Goal: Task Accomplishment & Management: Manage account settings

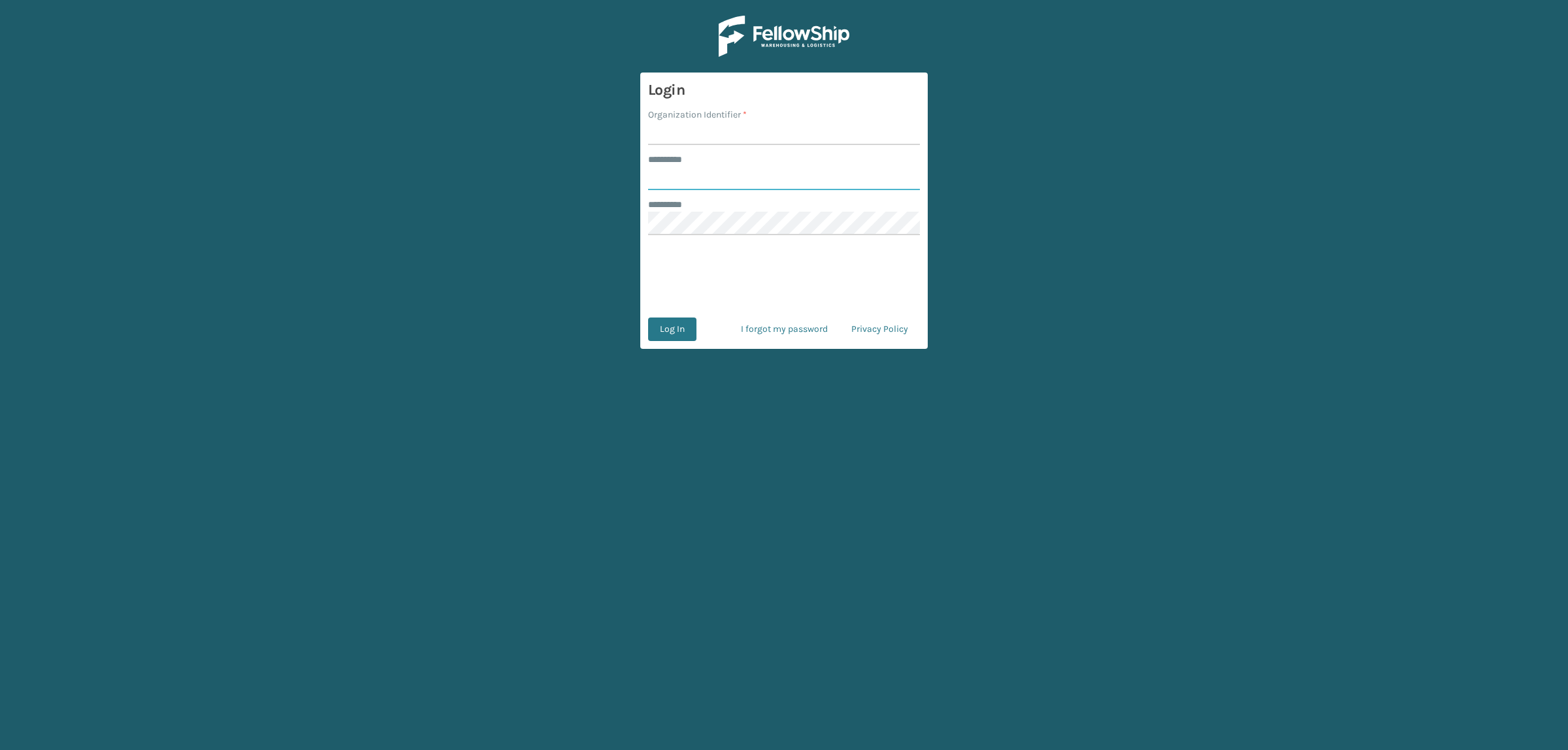
type input "**********"
click at [696, 128] on input "Organization Identifier *" at bounding box center [784, 133] width 272 height 23
type input "superadminorganization"
click at [681, 332] on button "Log In" at bounding box center [673, 329] width 49 height 23
type input "**********"
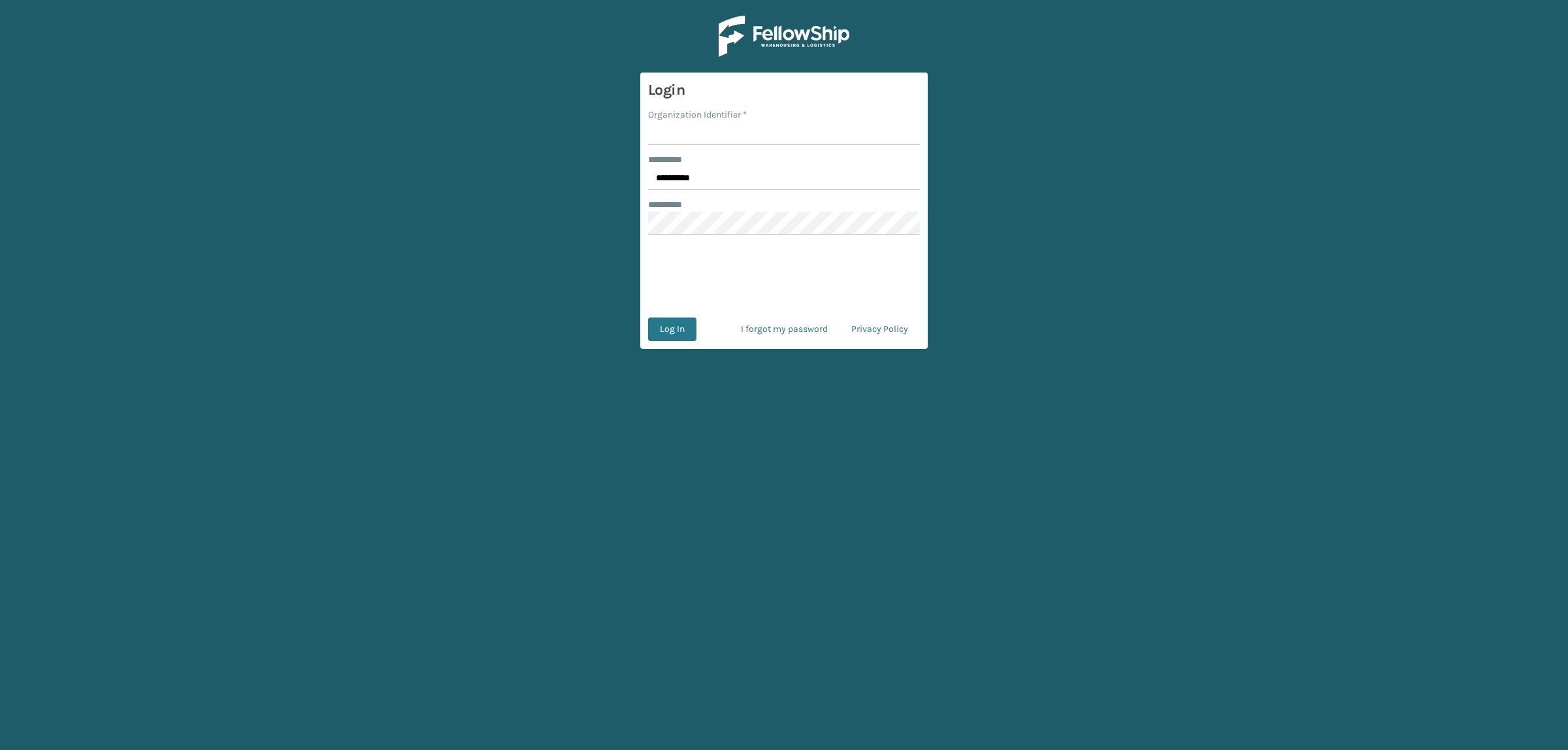
click at [731, 126] on input "Organization Identifier *" at bounding box center [784, 133] width 272 height 23
type input "superadminorganization"
click at [664, 336] on button "Log In" at bounding box center [673, 329] width 49 height 23
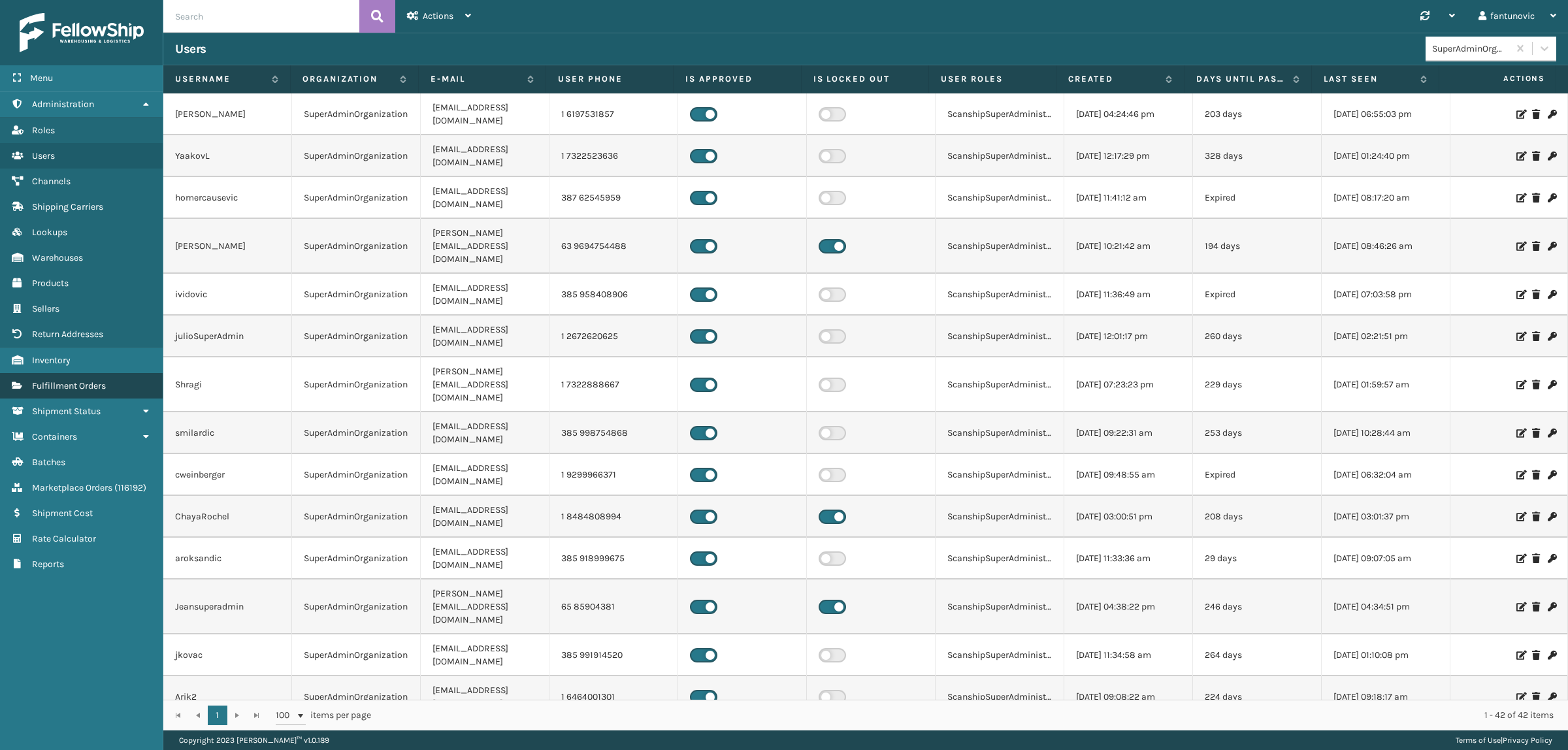
click at [74, 387] on link "Return Addresses Fulfillment Orders" at bounding box center [81, 385] width 163 height 25
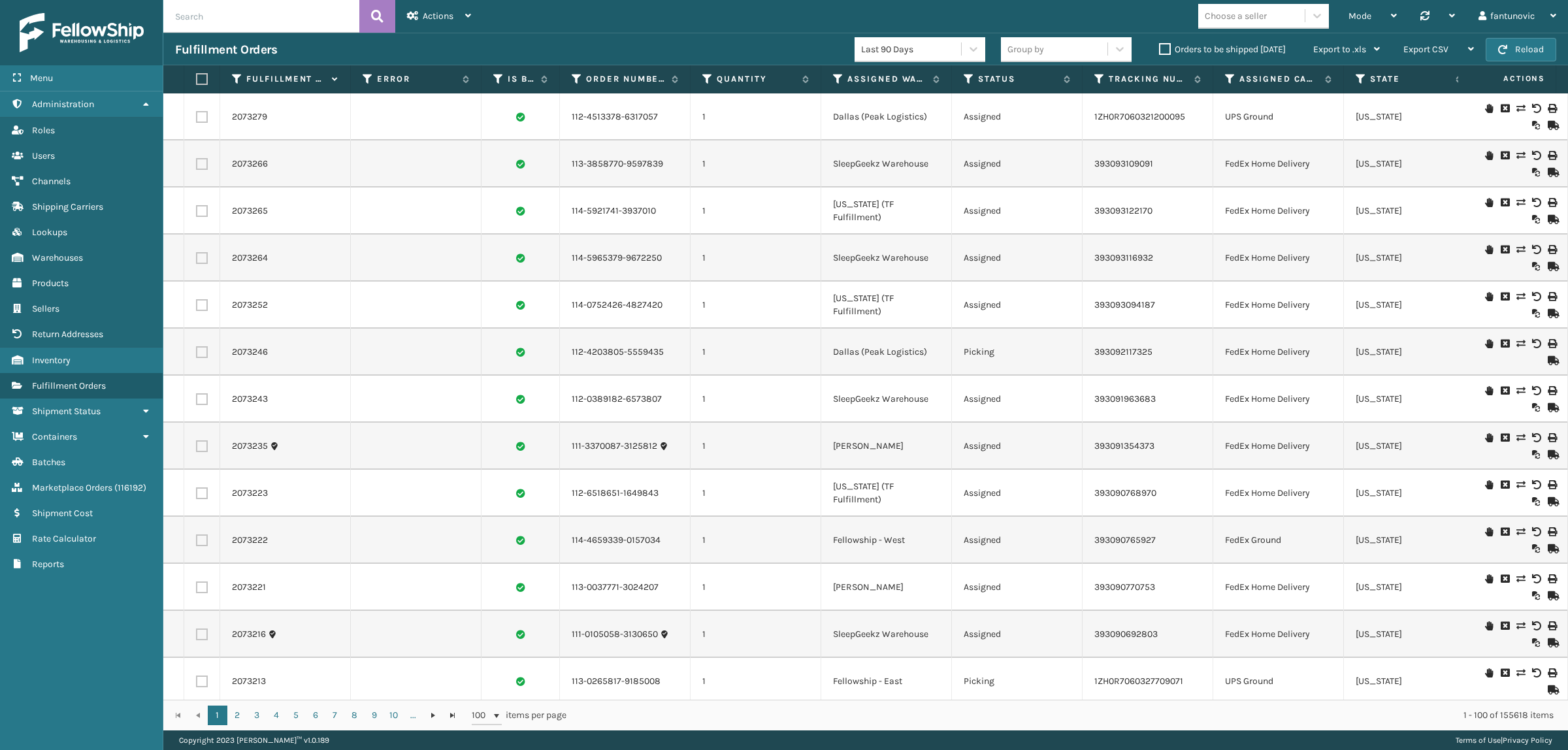
scroll to position [572, 0]
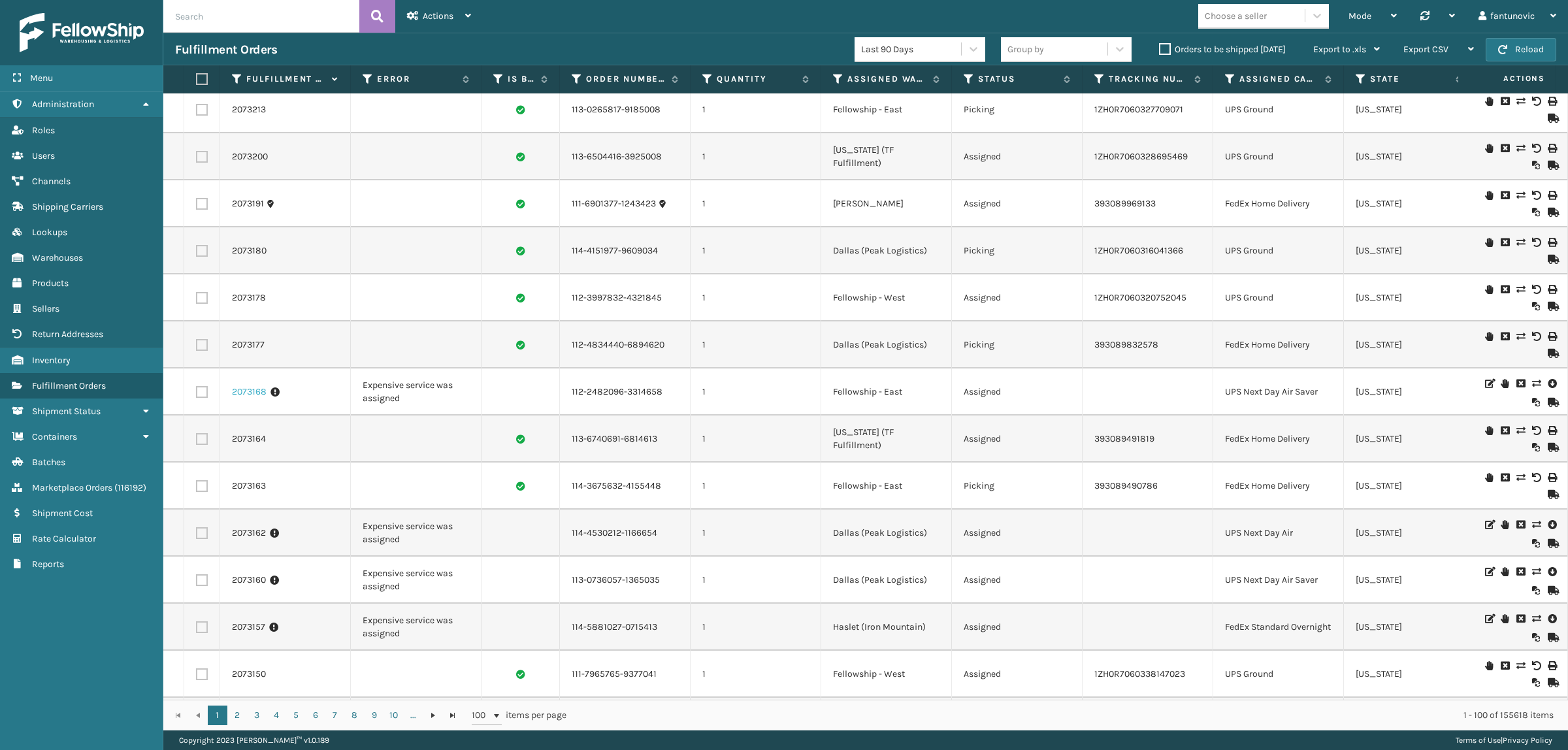
click at [241, 389] on link "2073168" at bounding box center [249, 392] width 35 height 13
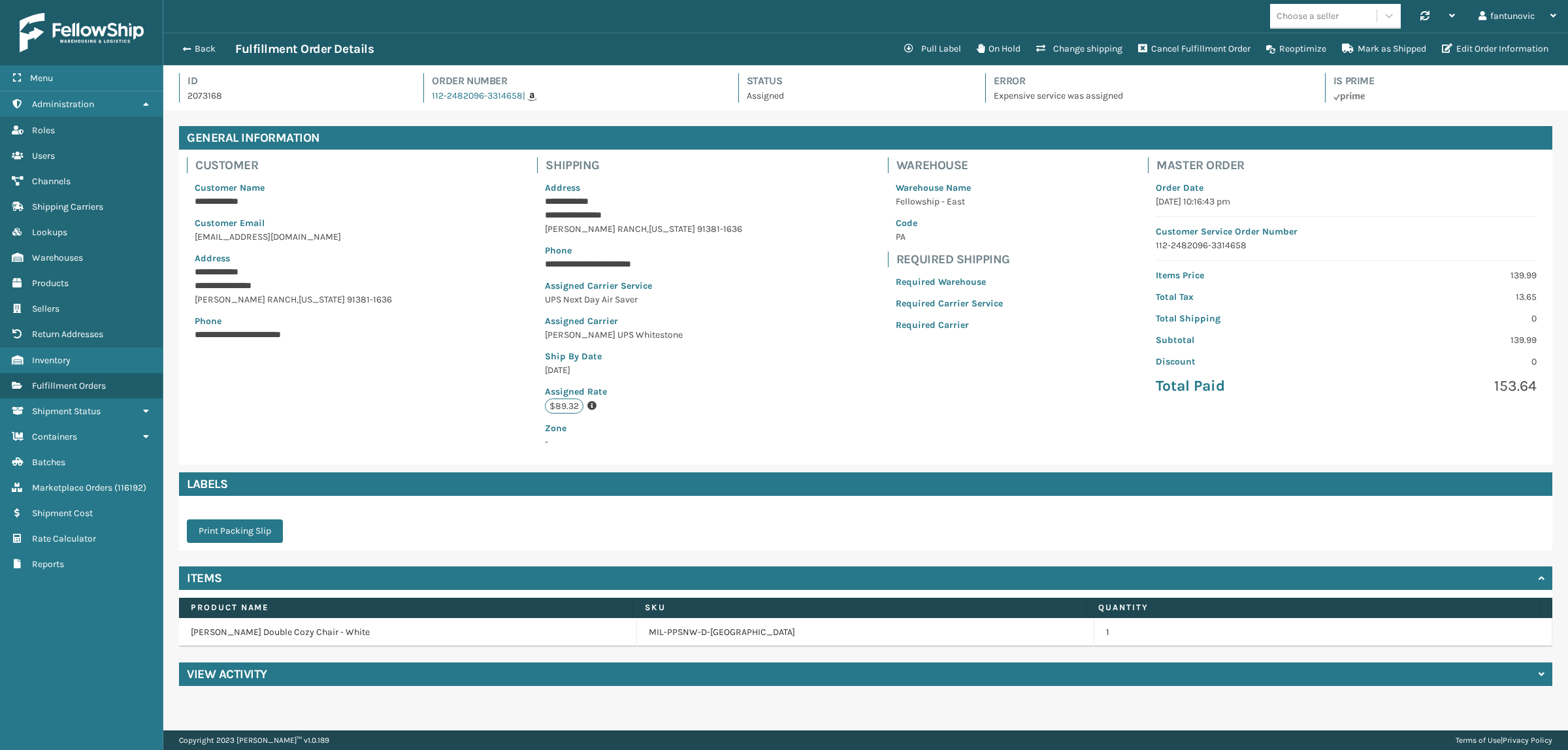
scroll to position [30, 1405]
click at [1080, 46] on button "Change shipping" at bounding box center [1079, 49] width 102 height 26
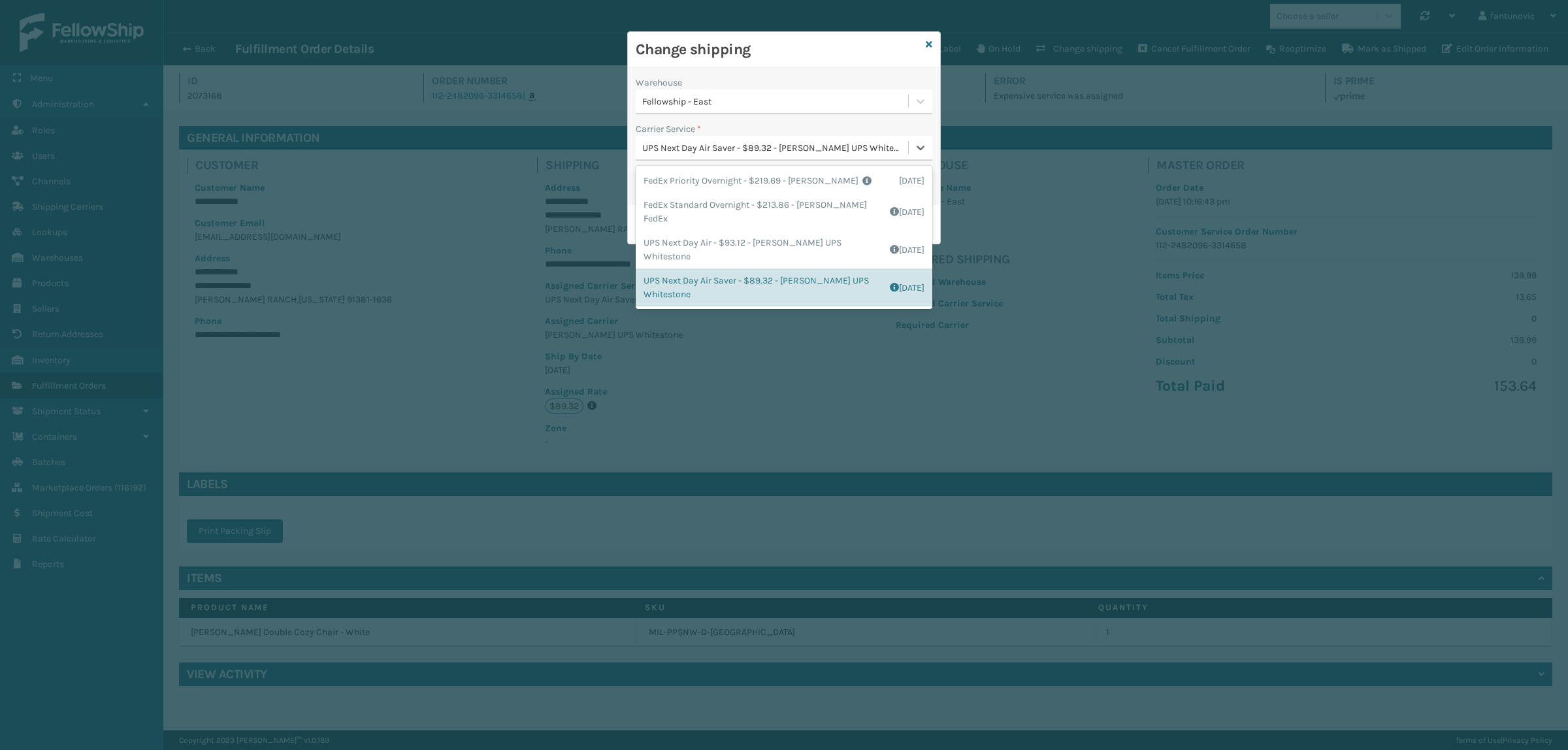
click at [785, 150] on div "UPS Next Day Air Saver - $89.32 - [PERSON_NAME] UPS Whitestone" at bounding box center [776, 148] width 268 height 14
click at [809, 48] on h3 "Change shipping" at bounding box center [779, 50] width 285 height 20
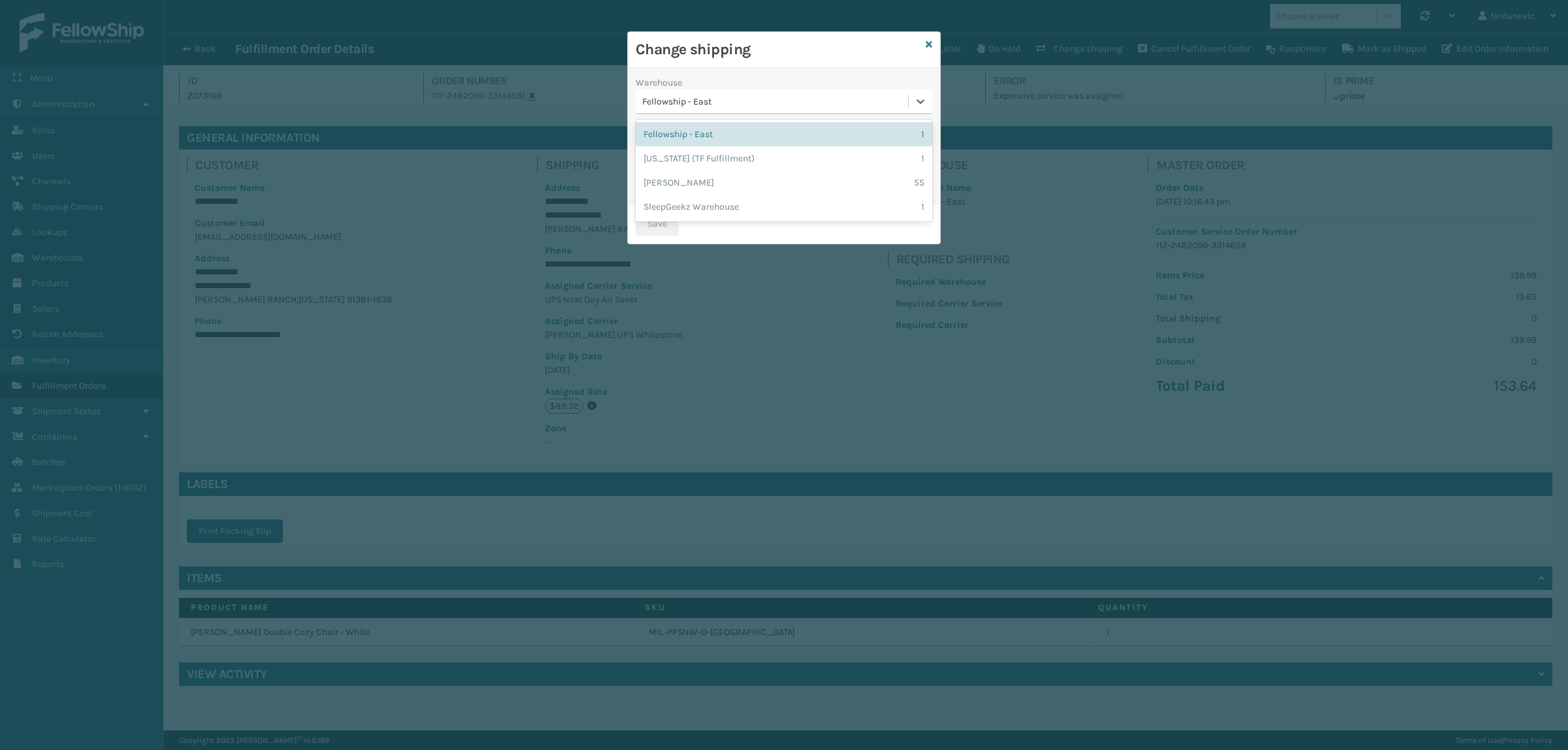
click at [770, 99] on div "Fellowship - East" at bounding box center [776, 102] width 268 height 14
click at [752, 157] on div "[US_STATE] (TF Fulfillment) 1" at bounding box center [784, 158] width 296 height 24
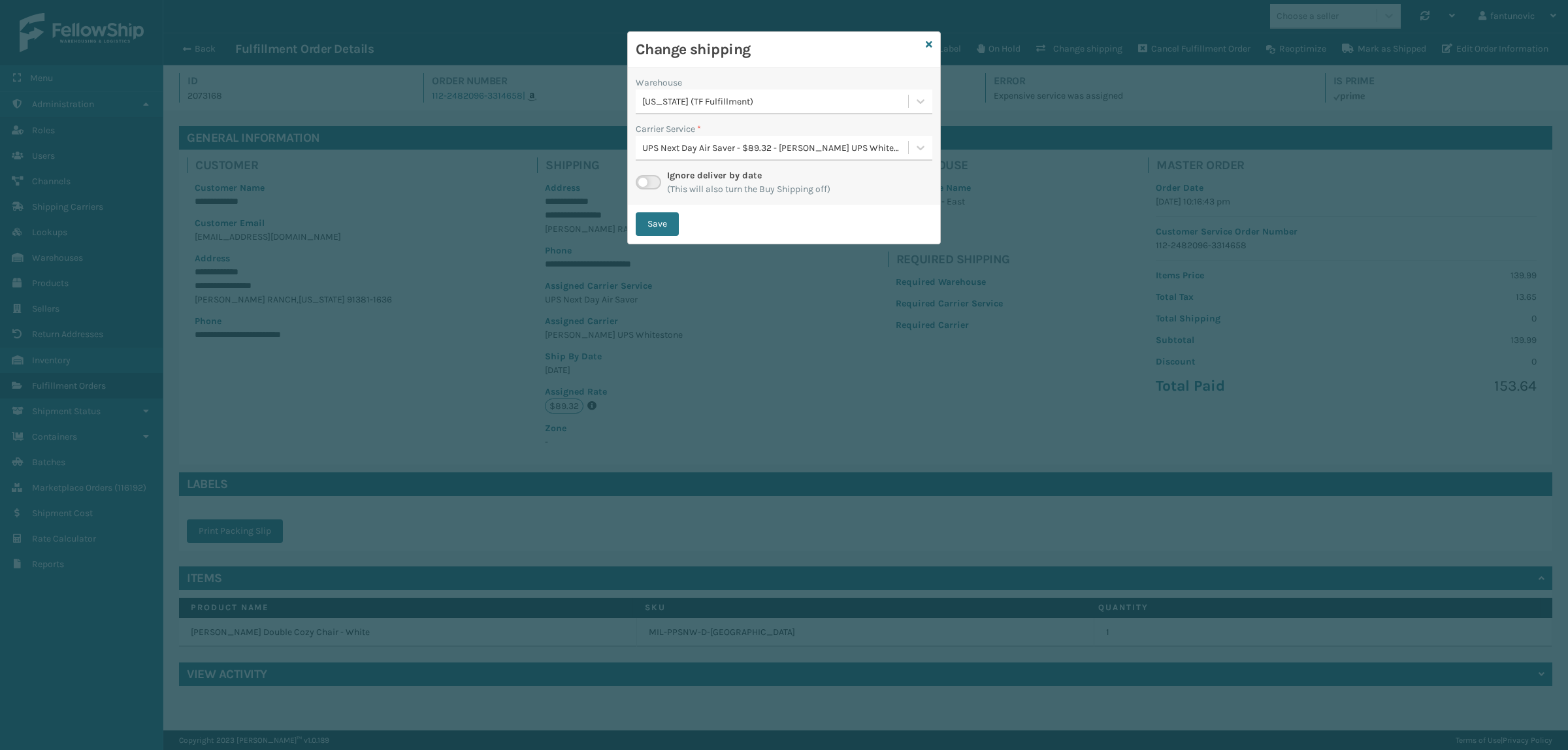
click at [727, 145] on div "UPS Next Day Air Saver - $89.32 - [PERSON_NAME] UPS Whitestone" at bounding box center [776, 148] width 268 height 14
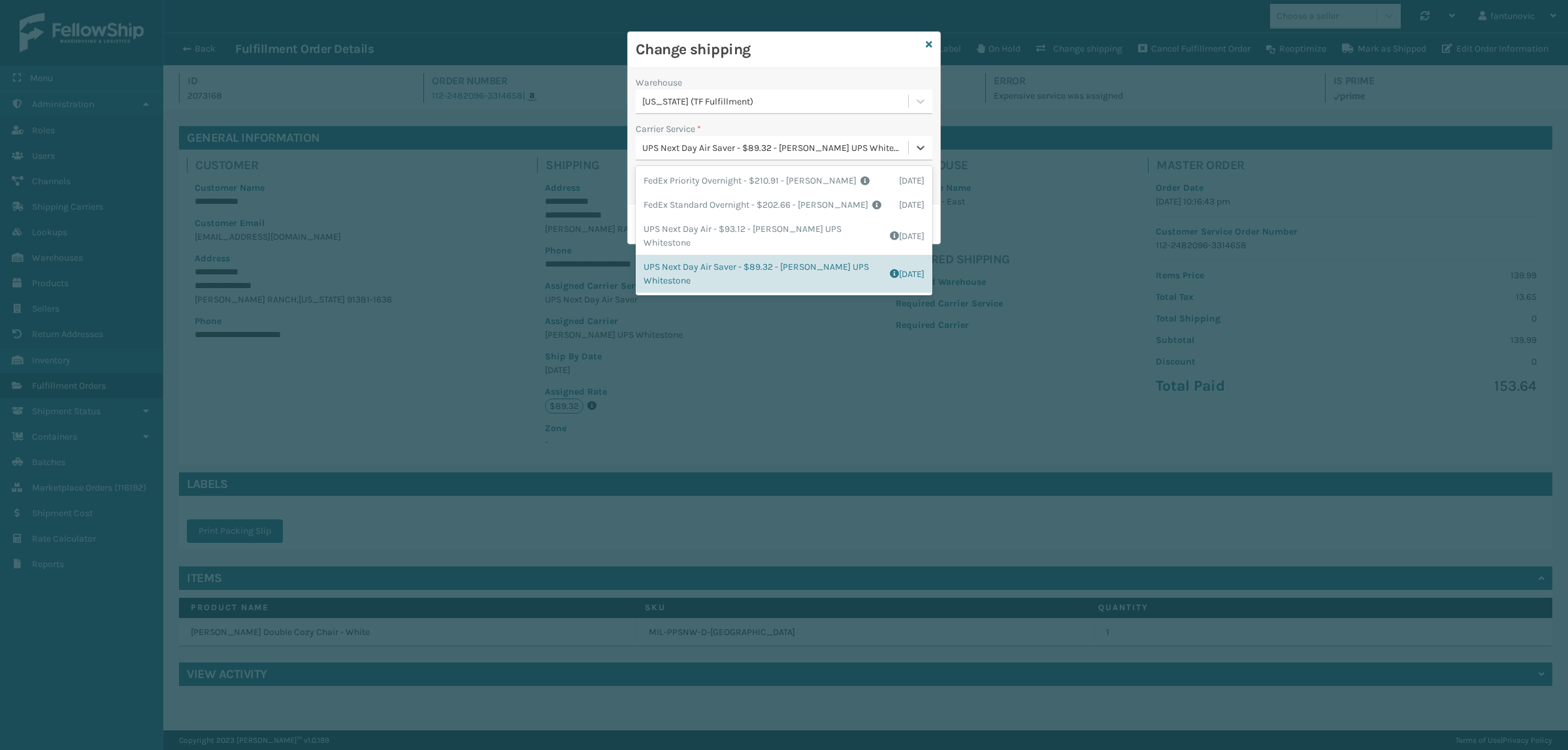
click at [727, 145] on div "UPS Next Day Air Saver - $89.32 - [PERSON_NAME] UPS Whitestone" at bounding box center [776, 148] width 268 height 14
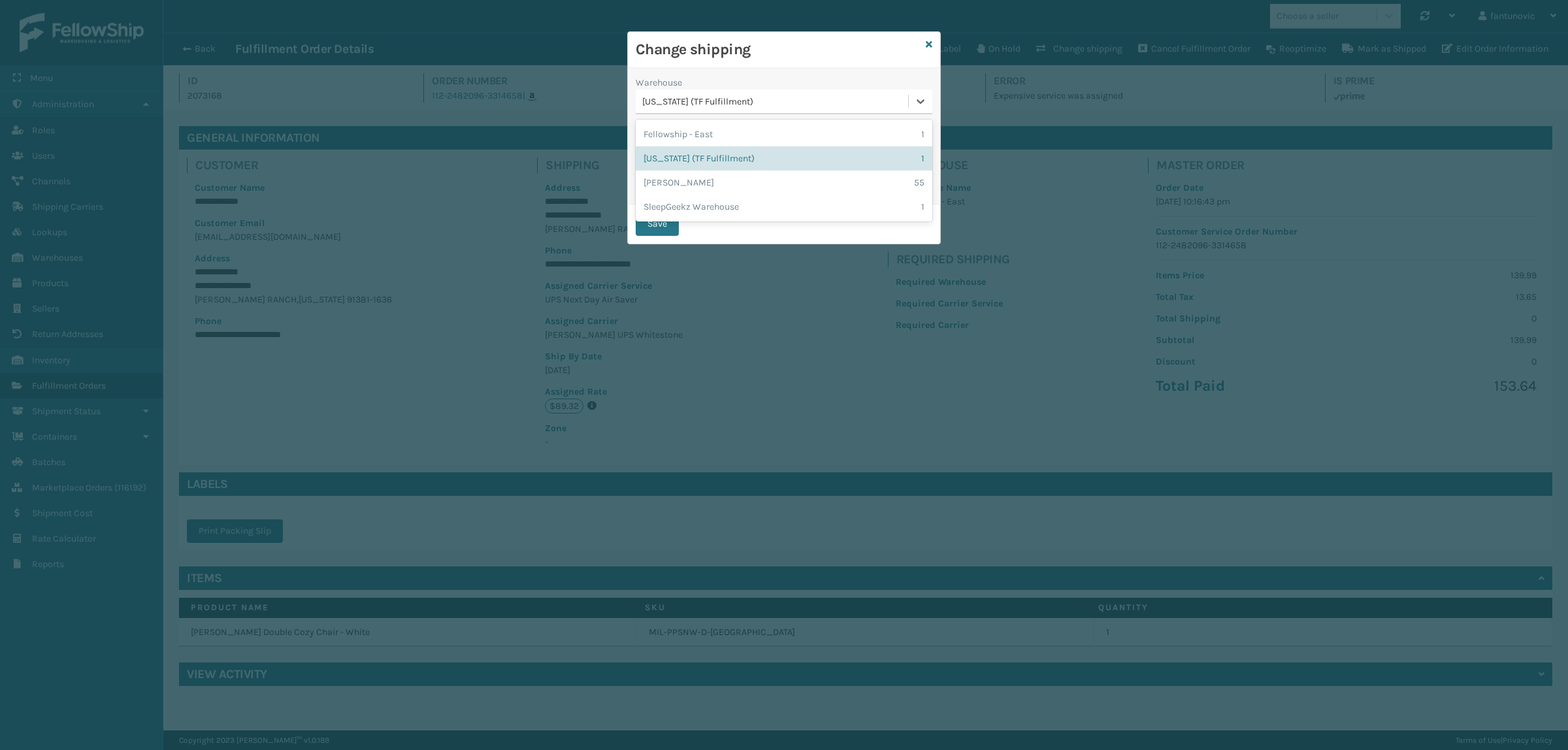
click at [717, 107] on div "[US_STATE] (TF Fulfillment)" at bounding box center [776, 102] width 268 height 14
click at [696, 176] on div "[PERSON_NAME] 55" at bounding box center [784, 183] width 296 height 24
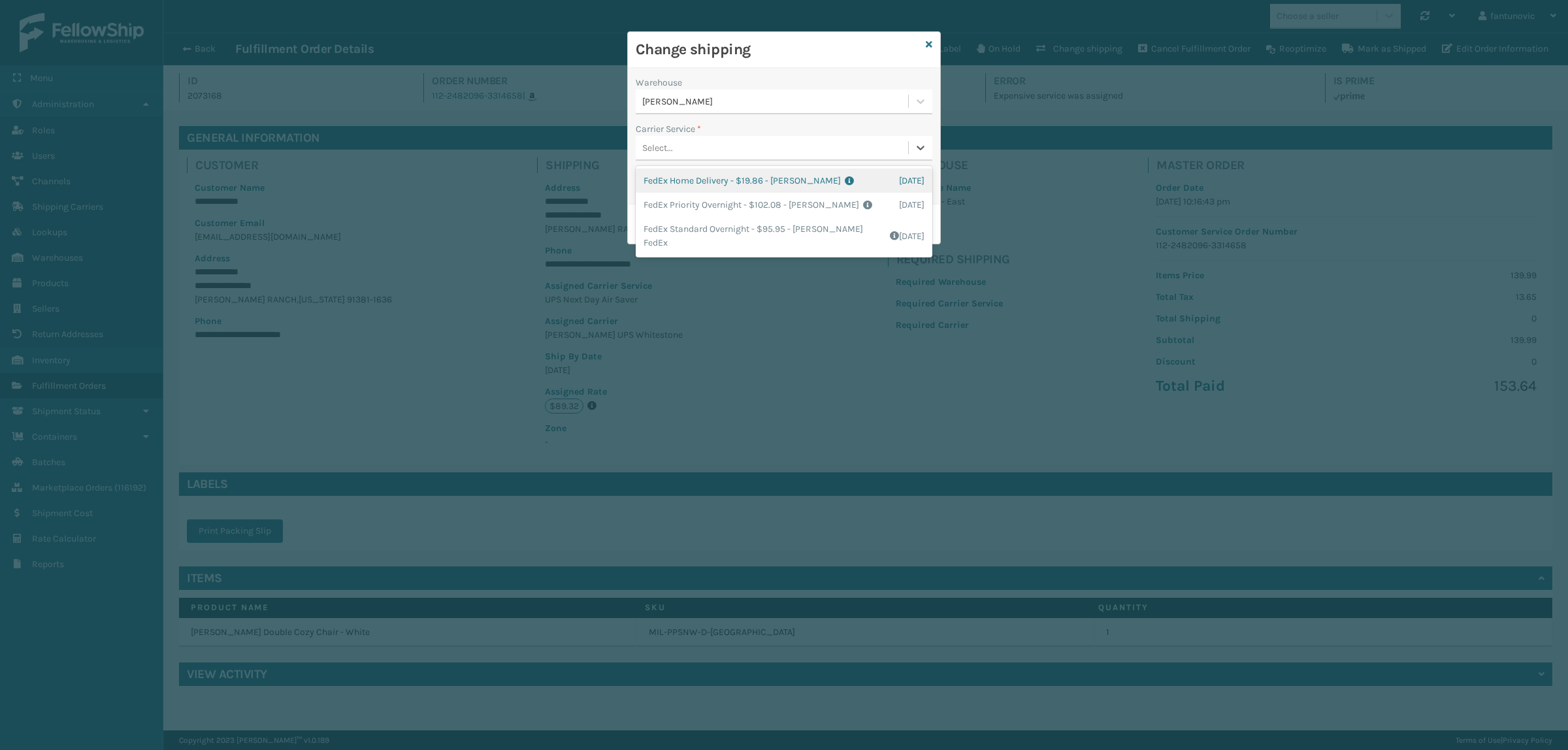
click at [701, 142] on div "Select..." at bounding box center [773, 148] width 273 height 22
click at [719, 112] on div "[PERSON_NAME]" at bounding box center [784, 102] width 296 height 25
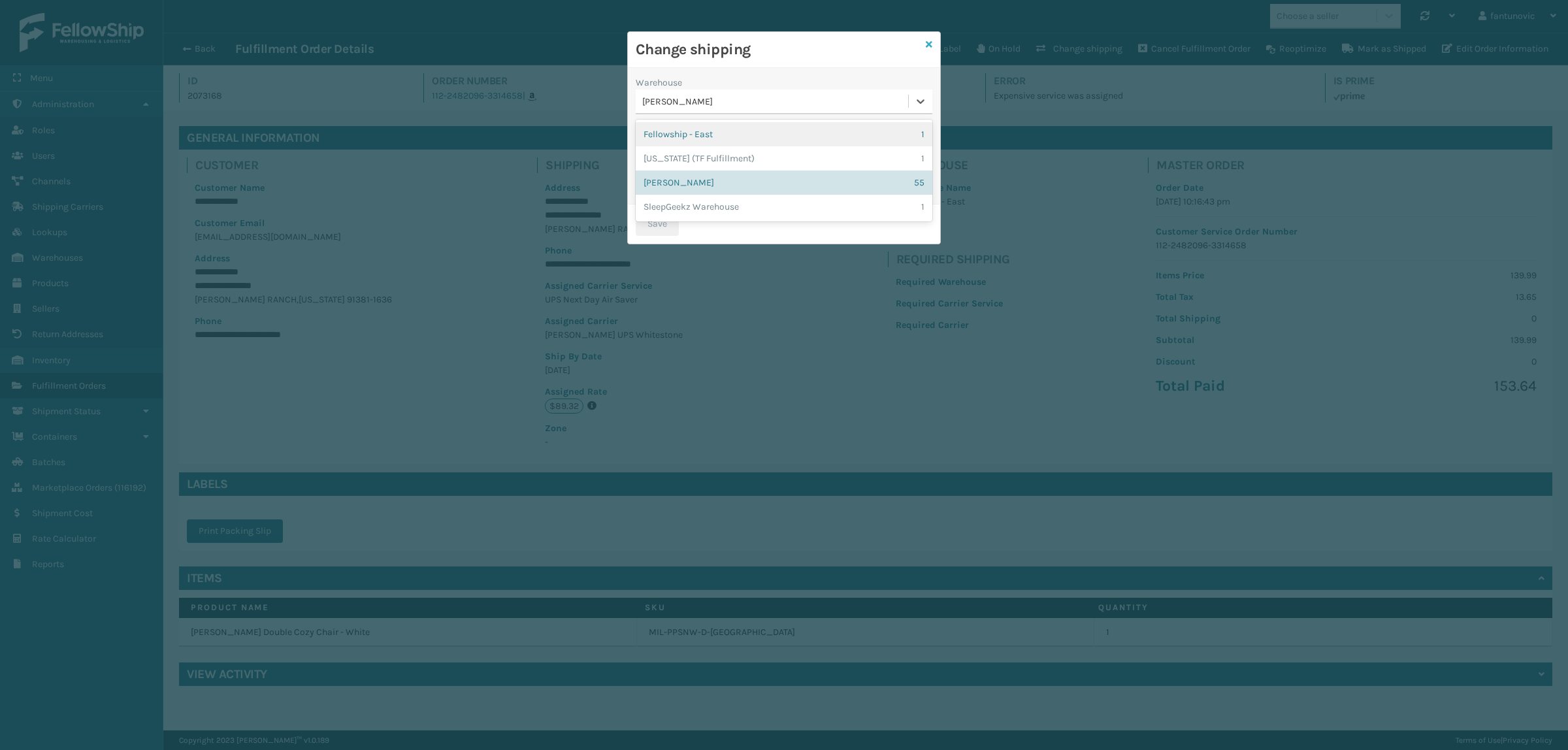
drag, startPoint x: 933, startPoint y: 40, endPoint x: 926, endPoint y: 46, distance: 9.2
click at [929, 43] on div "Change shipping Warehouse option Fellowship - East focused, 1 of 4. 4 results a…" at bounding box center [784, 137] width 314 height 213
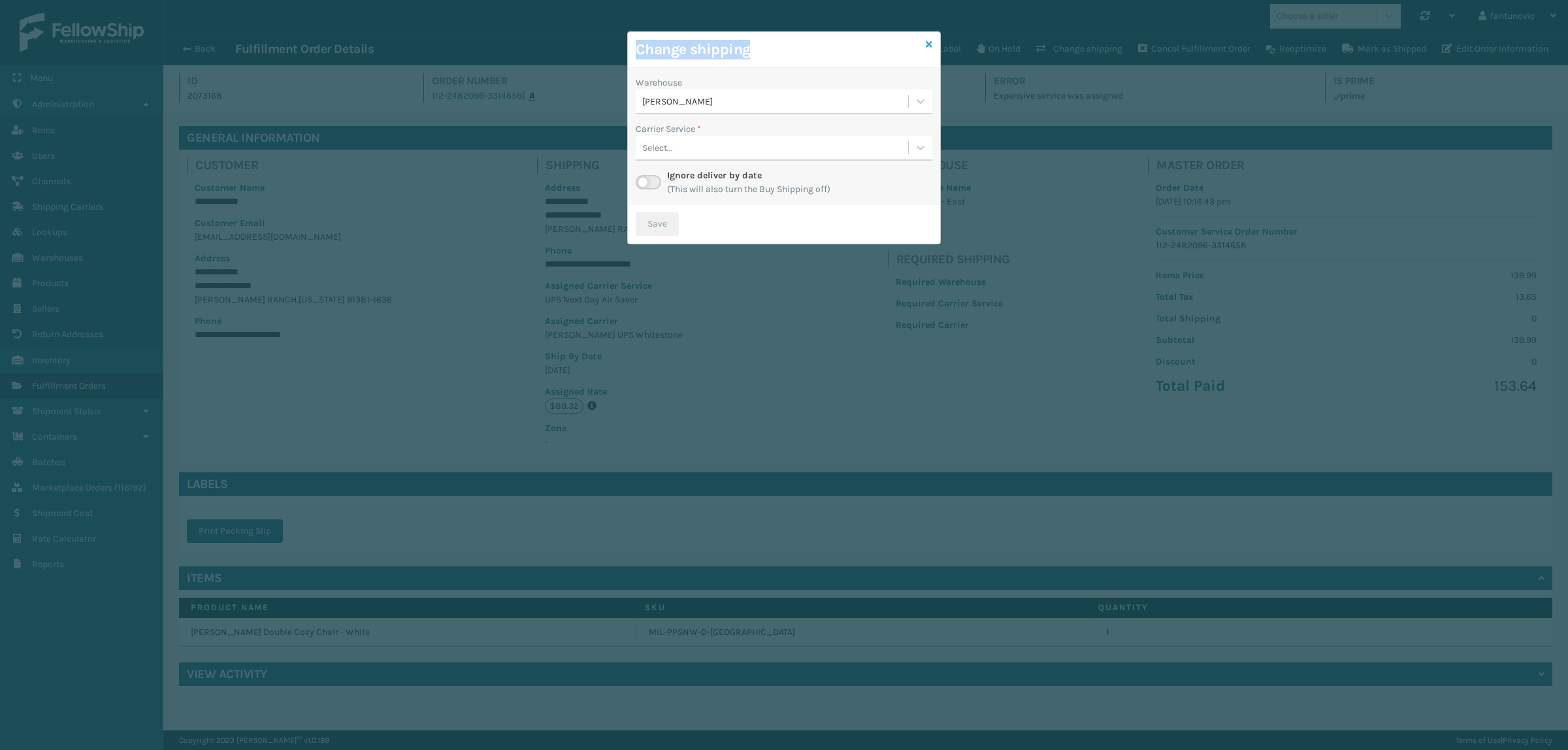
click at [926, 46] on icon at bounding box center [929, 44] width 7 height 10
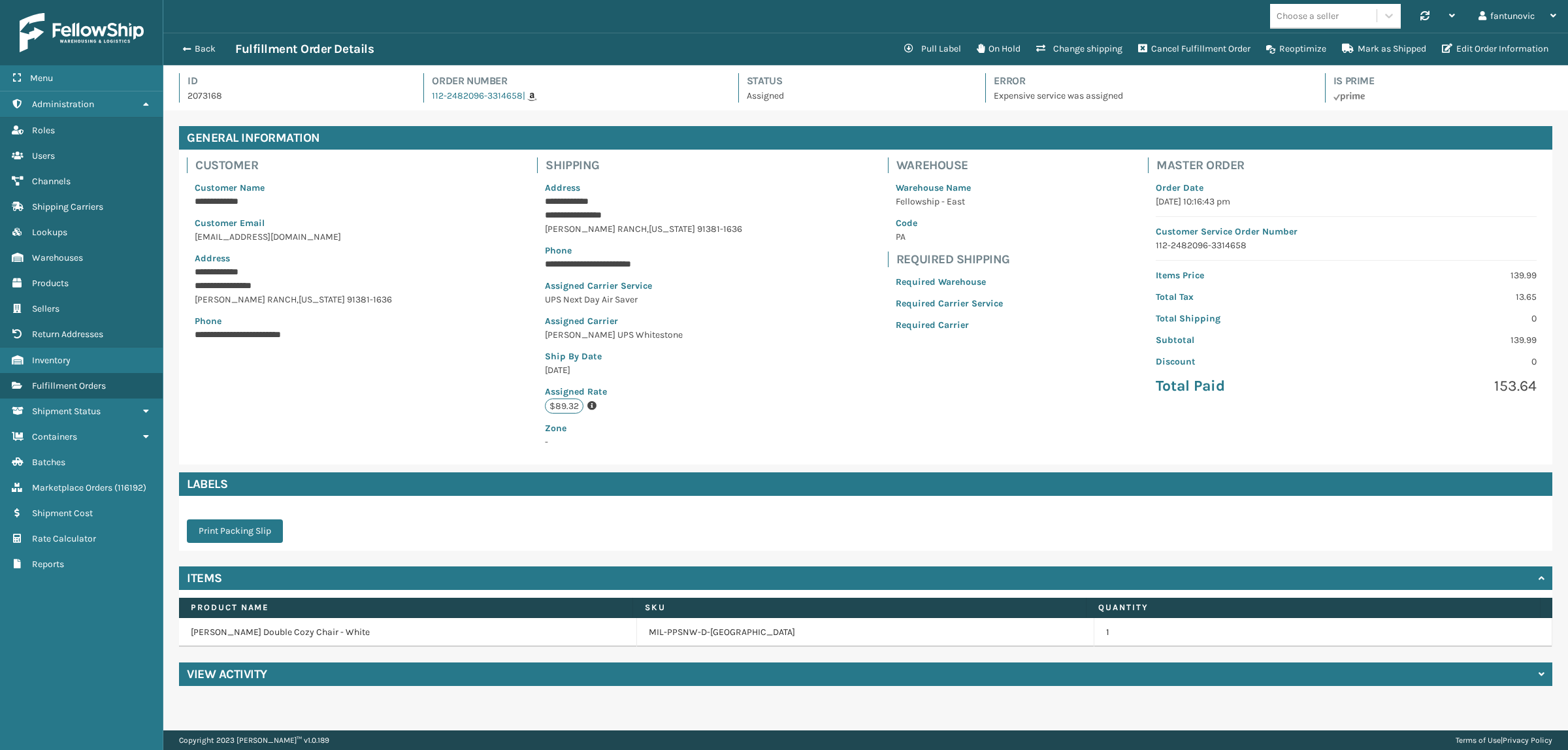
click at [663, 674] on div "View Activity" at bounding box center [866, 674] width 1373 height 23
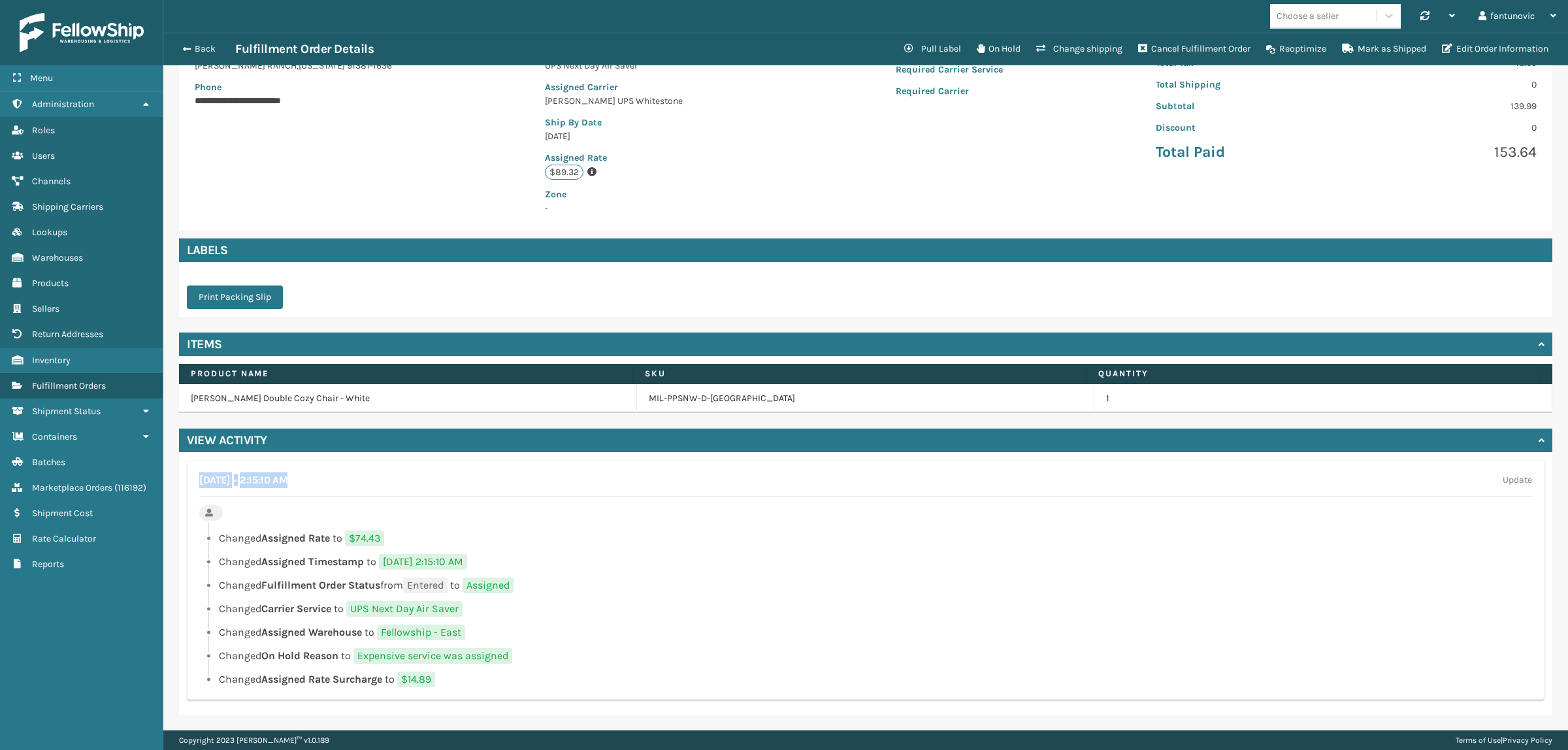
drag, startPoint x: 194, startPoint y: 484, endPoint x: 355, endPoint y: 494, distance: 161.3
click at [355, 494] on div "[DATE] • 2:15:10 AM Update Changed Assigned Rate to $74.43 Changed Assigned Tim…" at bounding box center [866, 580] width 1358 height 240
click at [407, 478] on div "[DATE] • 2:15:10 AM Update" at bounding box center [866, 485] width 1333 height 25
click at [391, 478] on div "[DATE] • 2:15:10 AM Update" at bounding box center [866, 485] width 1333 height 25
drag, startPoint x: 306, startPoint y: 481, endPoint x: 325, endPoint y: 483, distance: 19.1
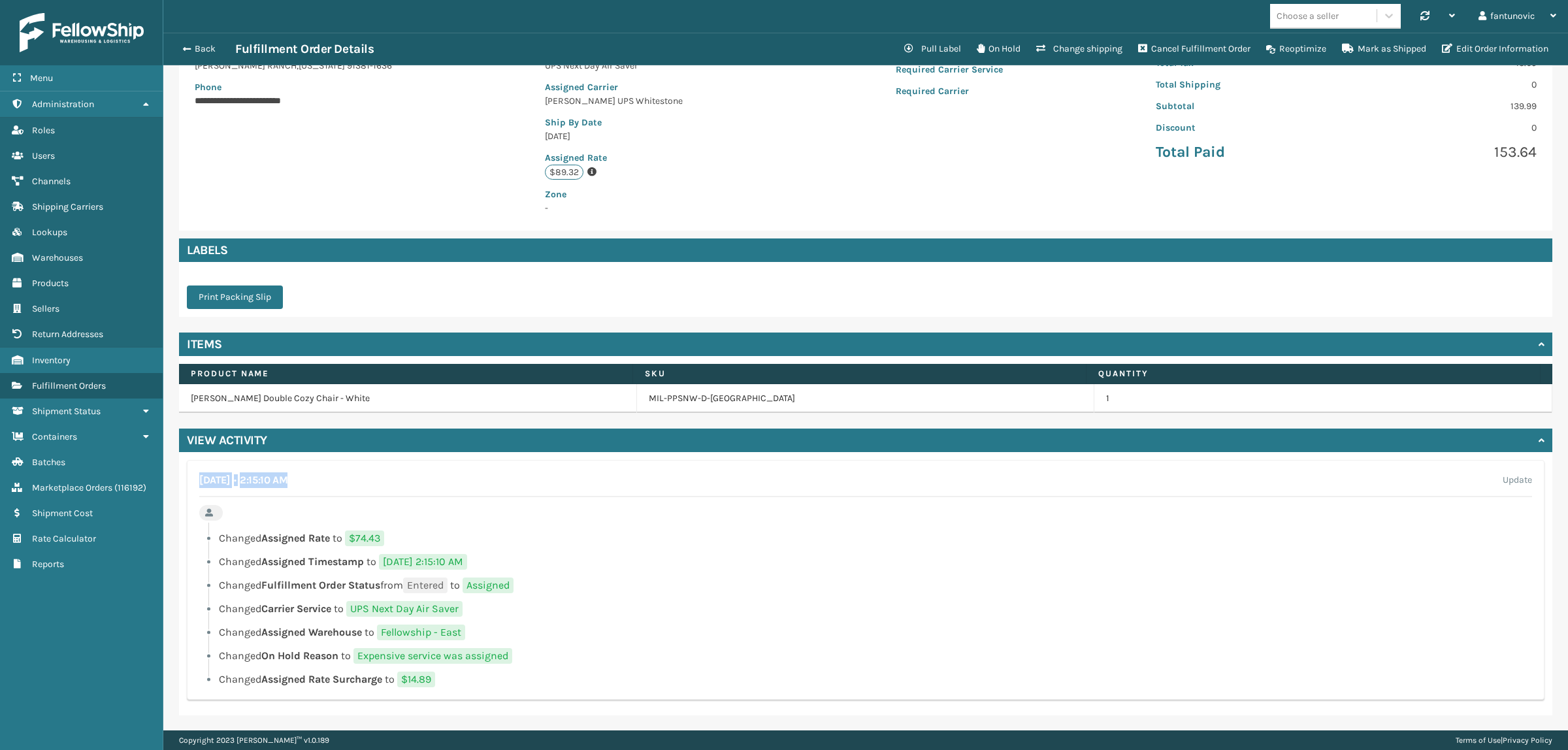
click at [288, 483] on h4 "[DATE] • 2:15:10 AM" at bounding box center [243, 481] width 89 height 16
click at [288, 481] on h4 "[DATE] • 2:15:10 AM" at bounding box center [243, 481] width 89 height 16
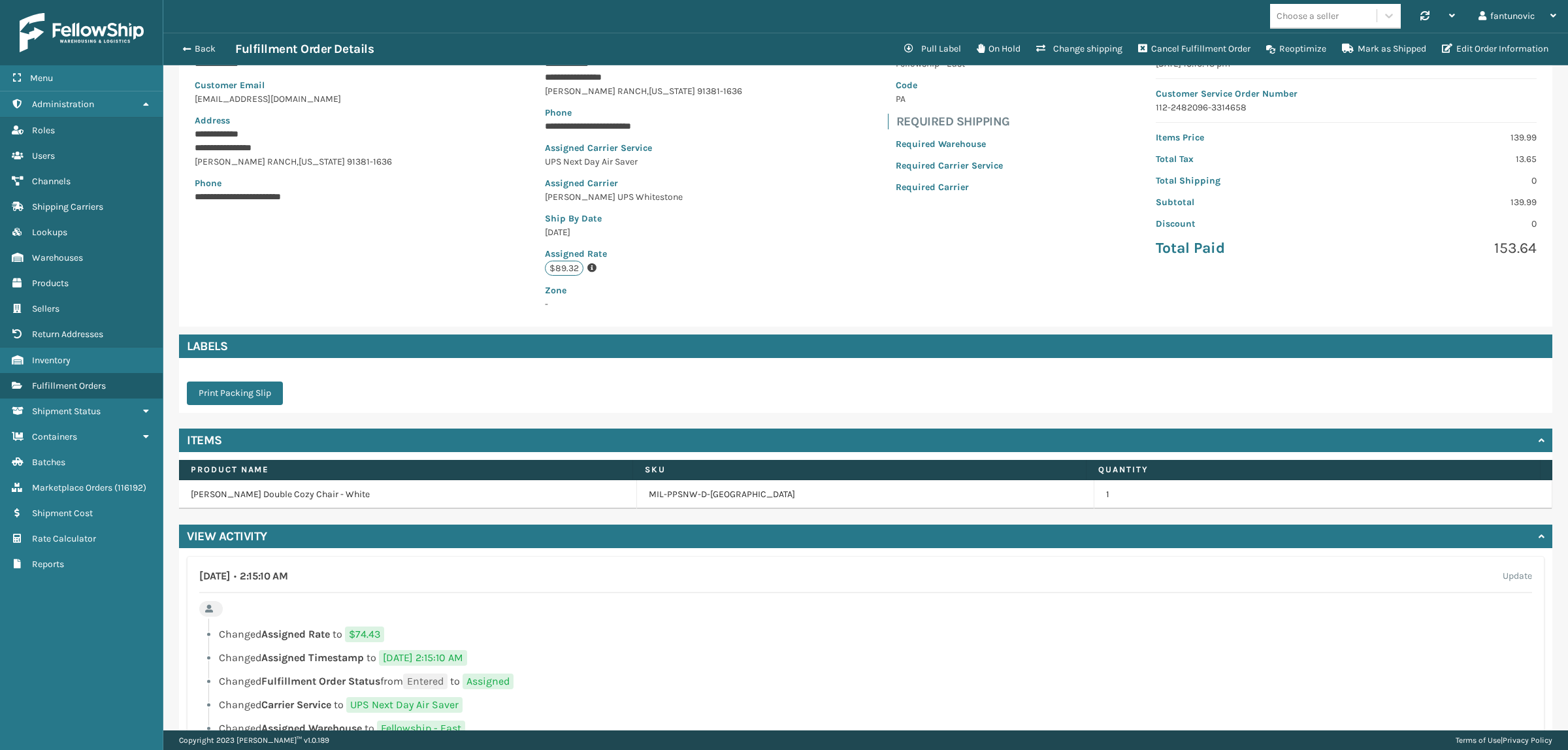
scroll to position [0, 0]
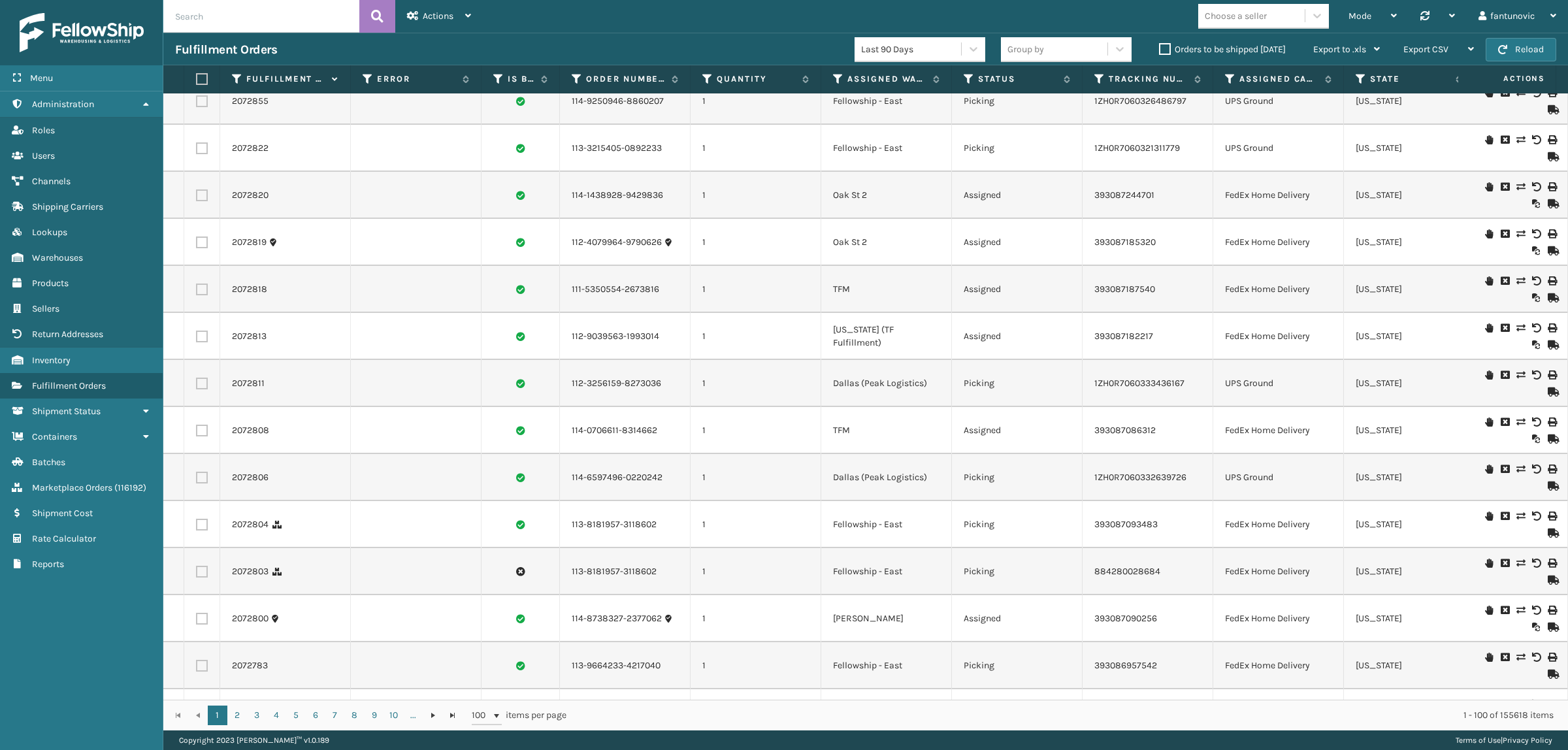
scroll to position [4109, 0]
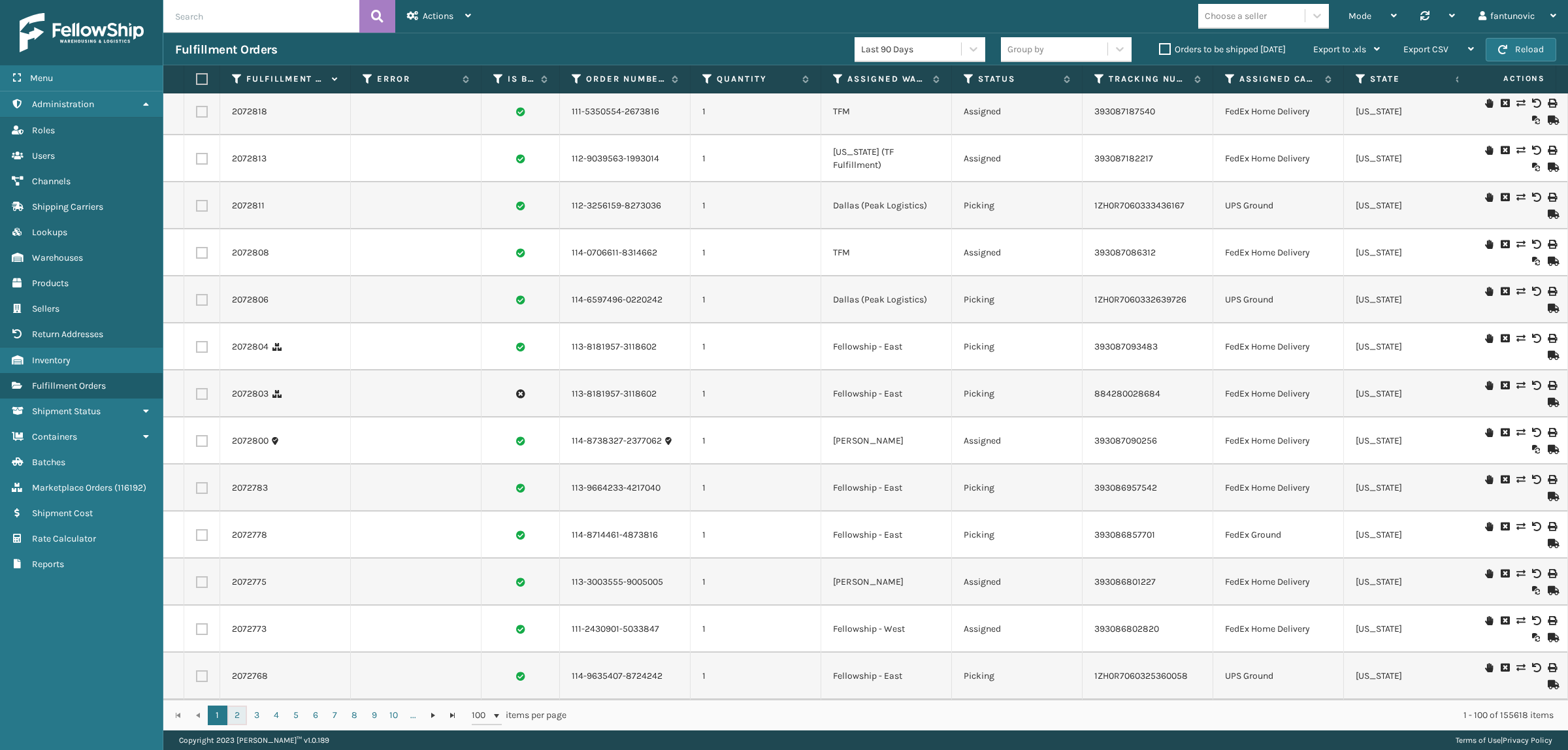
click at [233, 713] on link "2" at bounding box center [237, 715] width 20 height 20
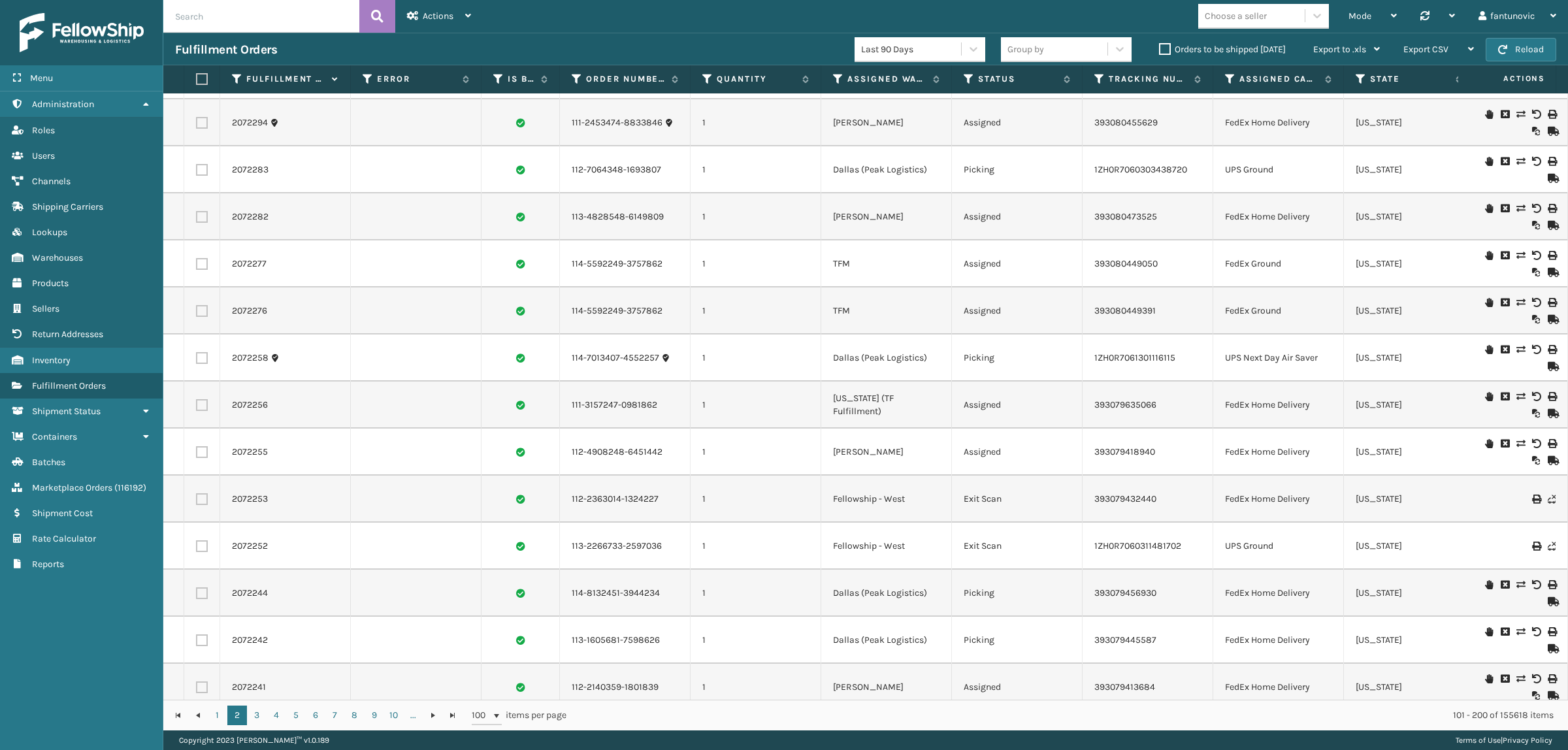
scroll to position [4109, 0]
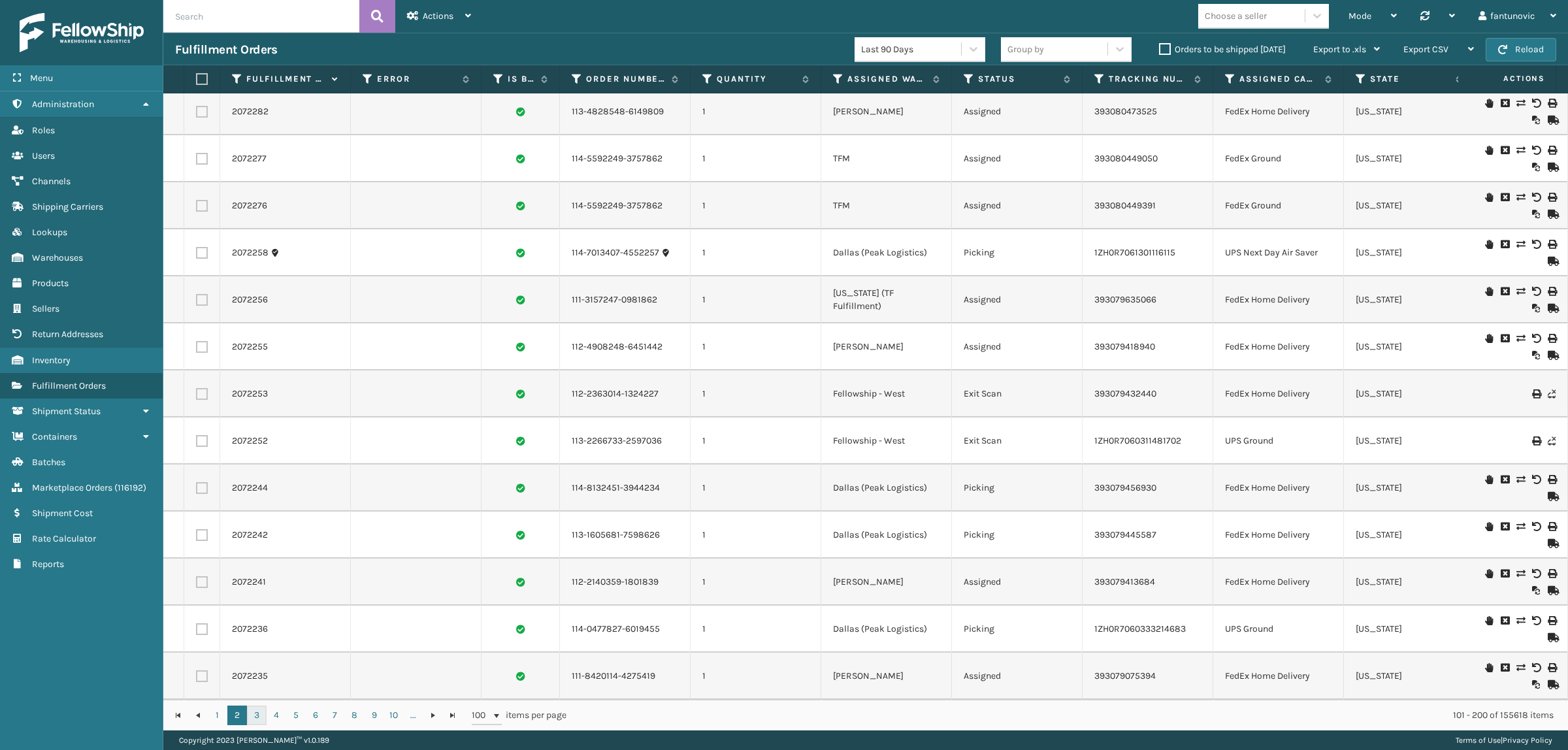
click at [256, 715] on link "3" at bounding box center [256, 715] width 20 height 20
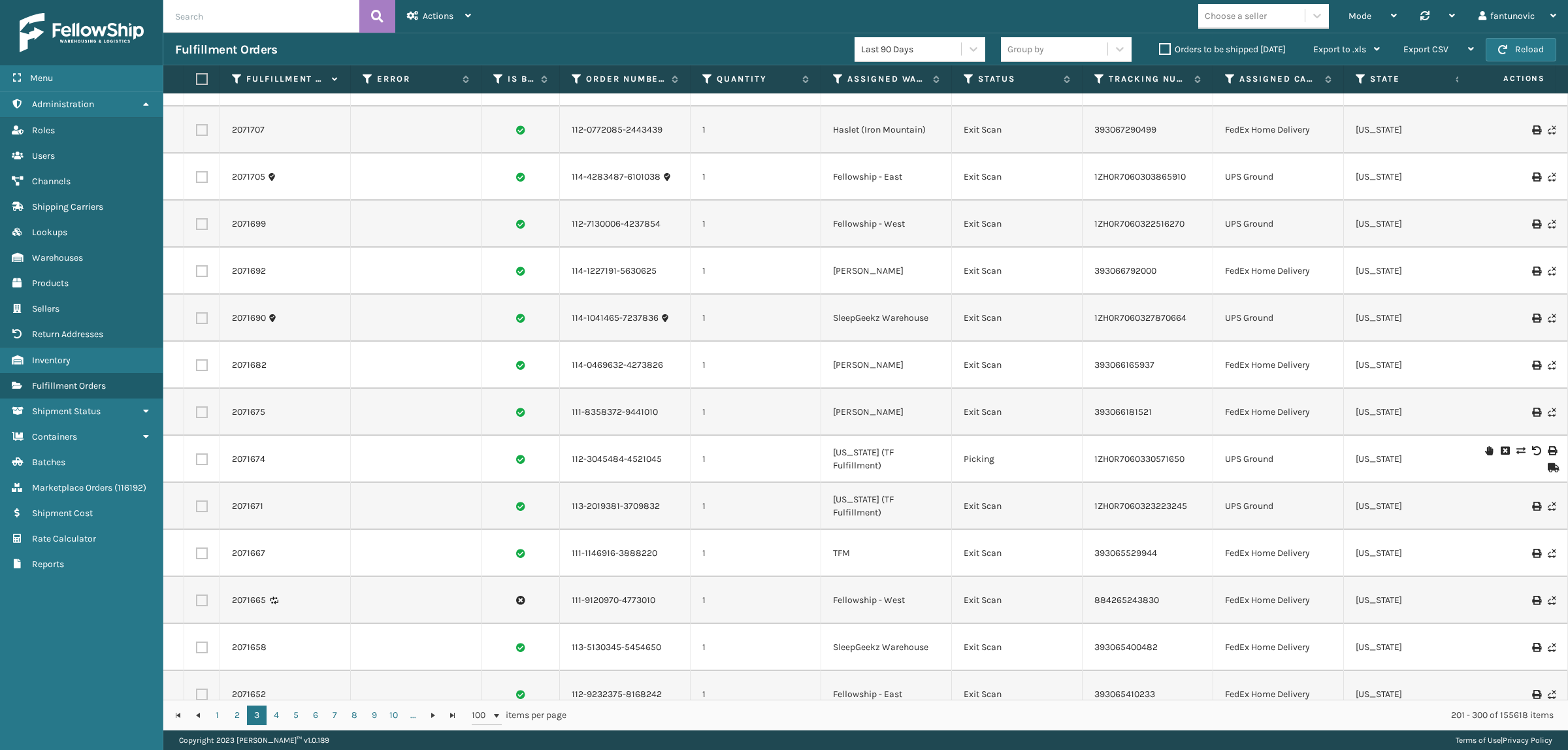
scroll to position [4109, 0]
click at [281, 707] on link "4" at bounding box center [276, 715] width 20 height 20
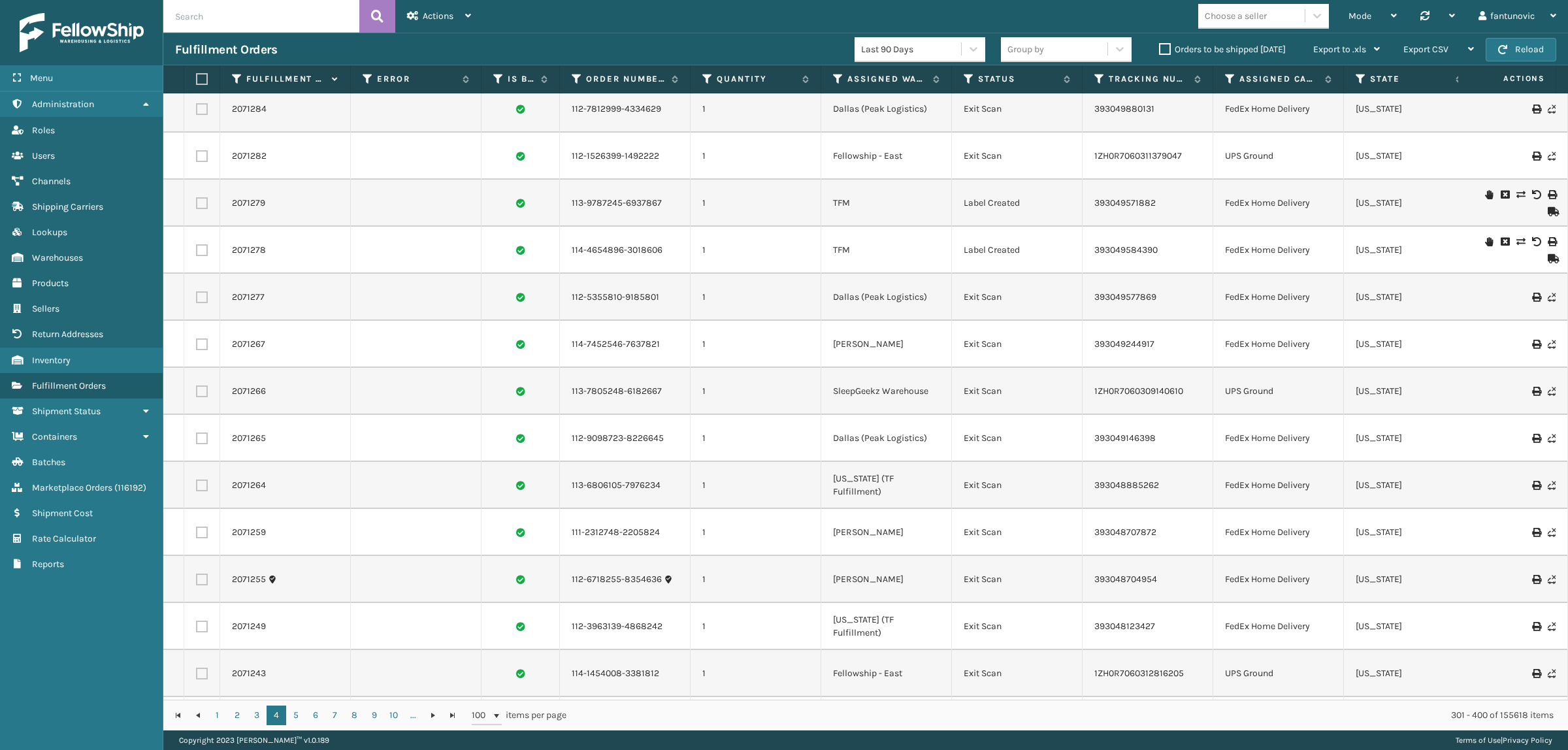
scroll to position [4117, 0]
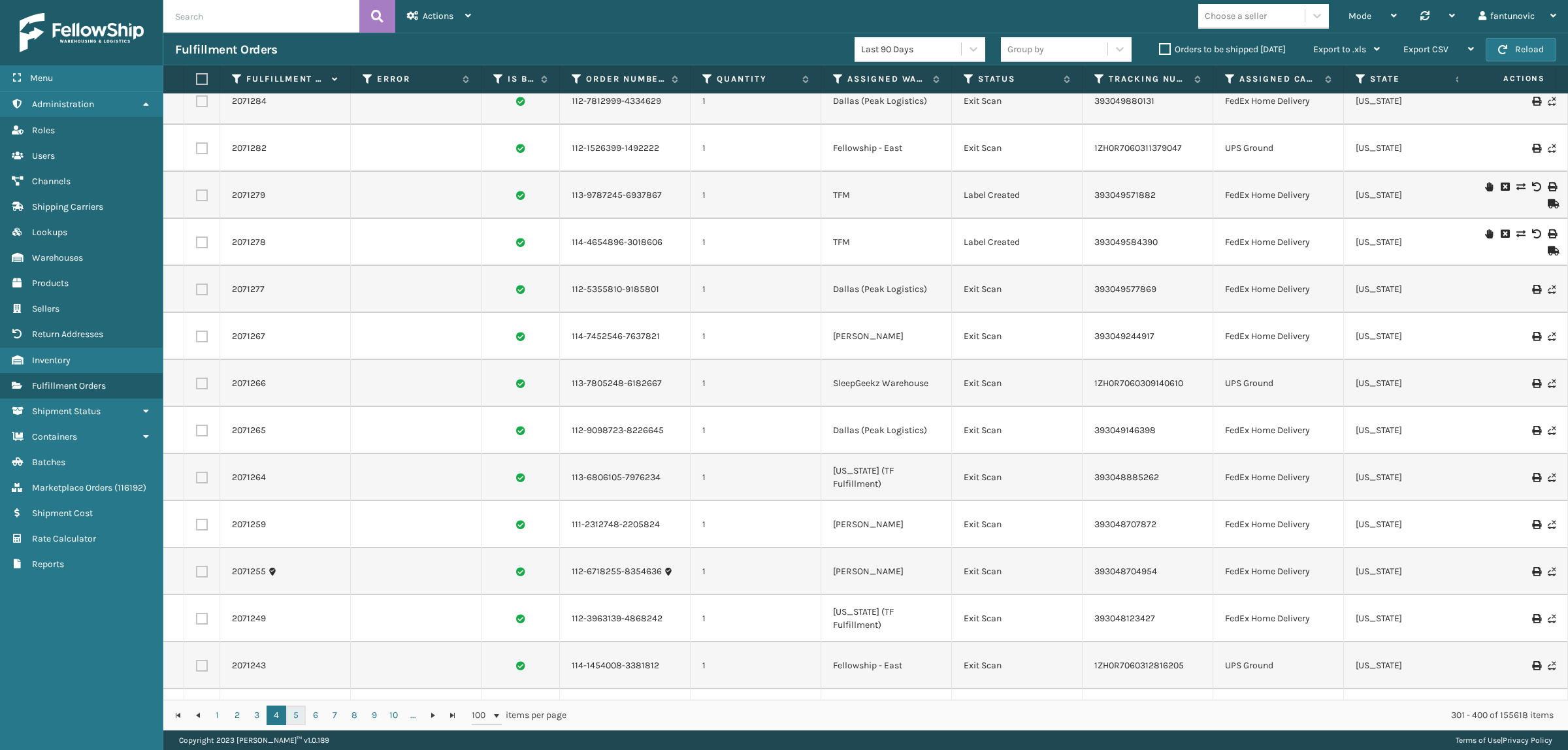
click at [299, 716] on link "5" at bounding box center [296, 715] width 20 height 20
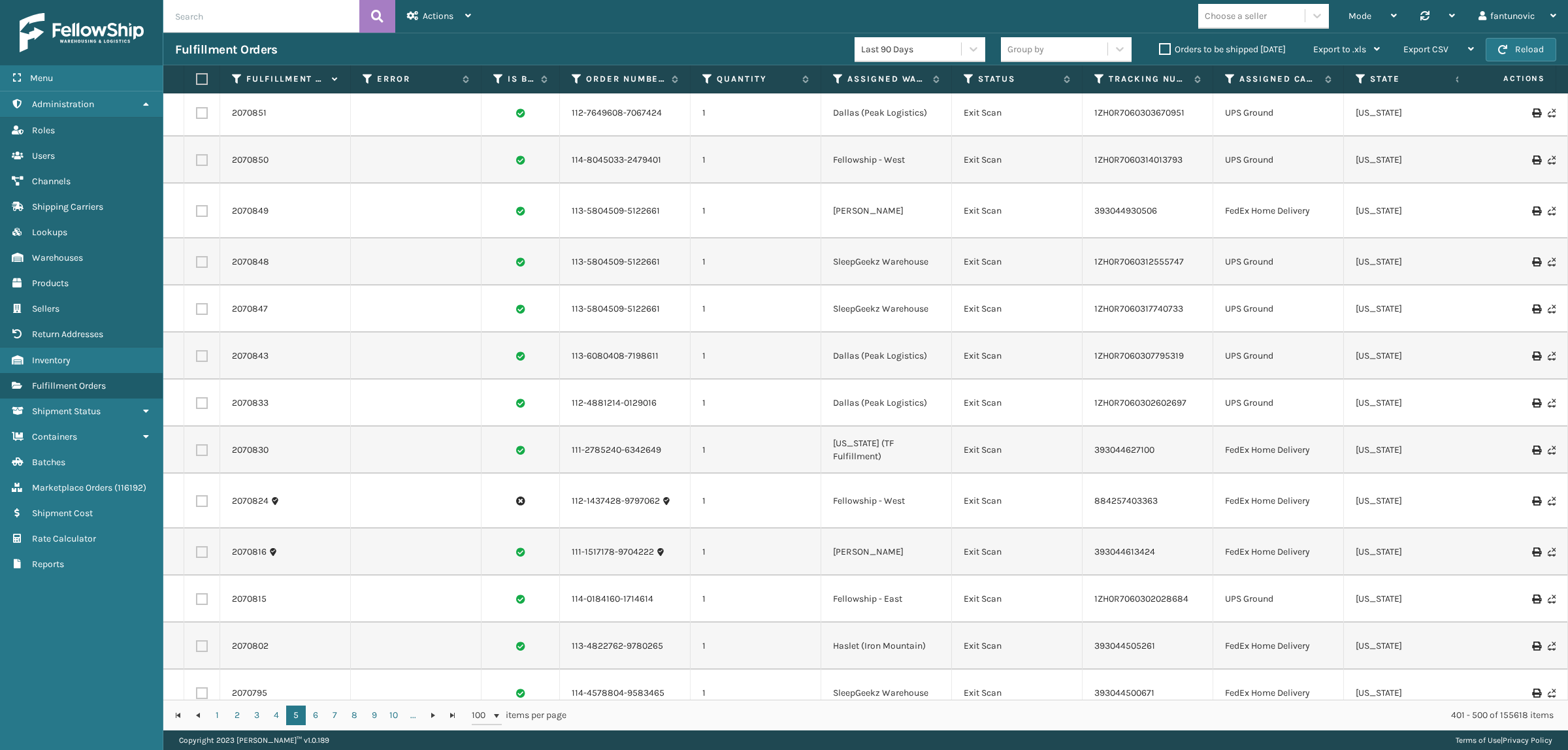
scroll to position [4109, 0]
click at [316, 718] on link "6" at bounding box center [316, 715] width 20 height 20
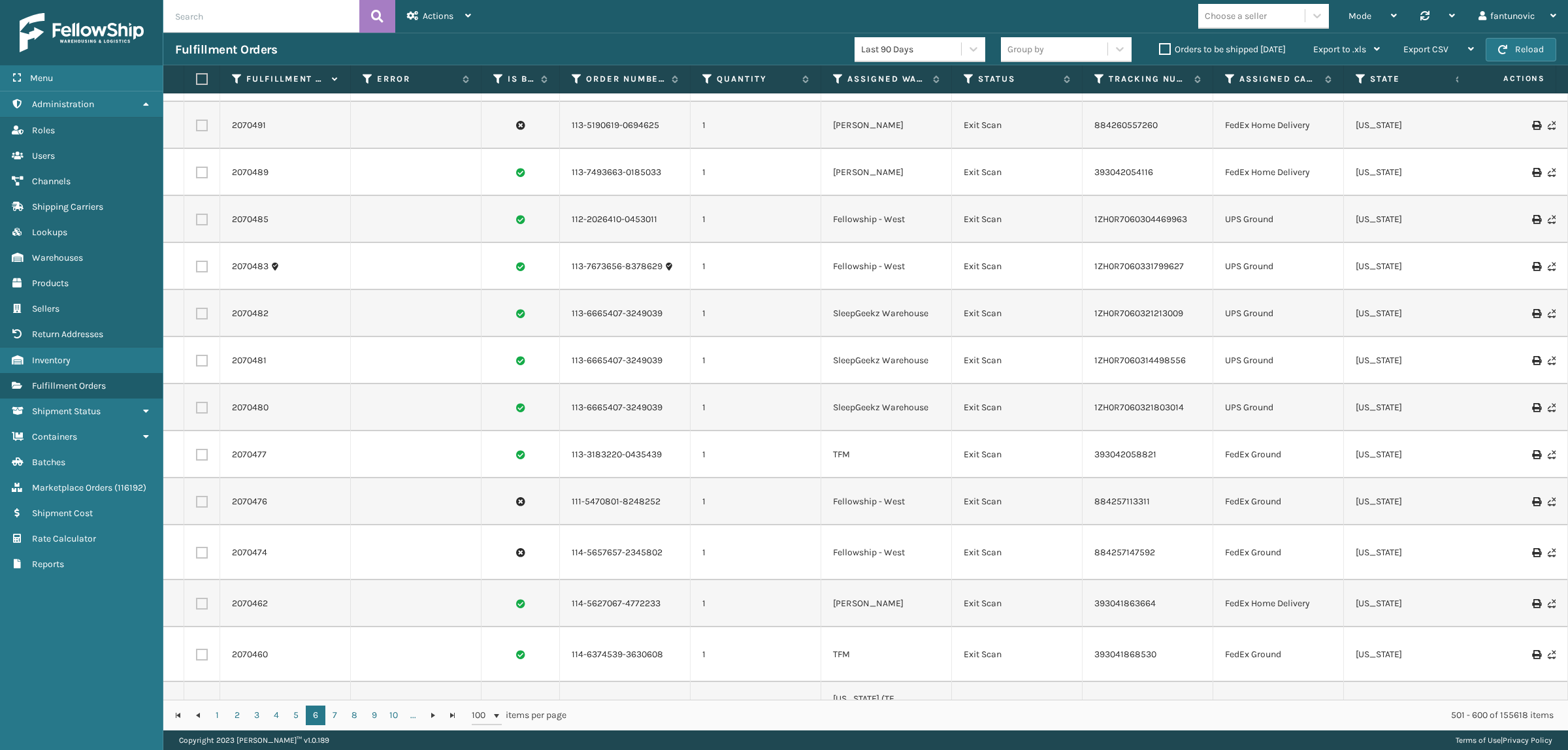
scroll to position [4109, 0]
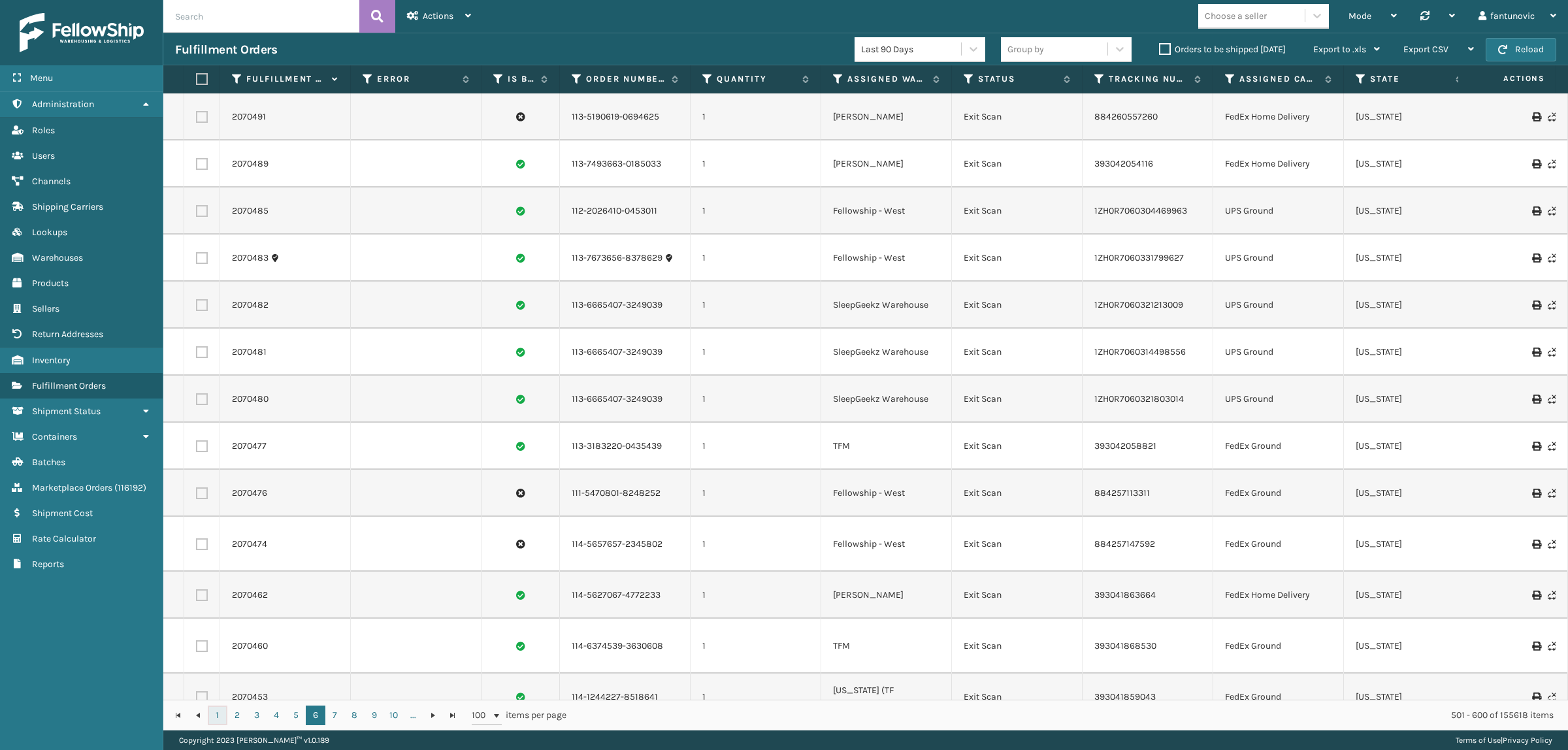
click at [213, 720] on link "1" at bounding box center [217, 715] width 20 height 20
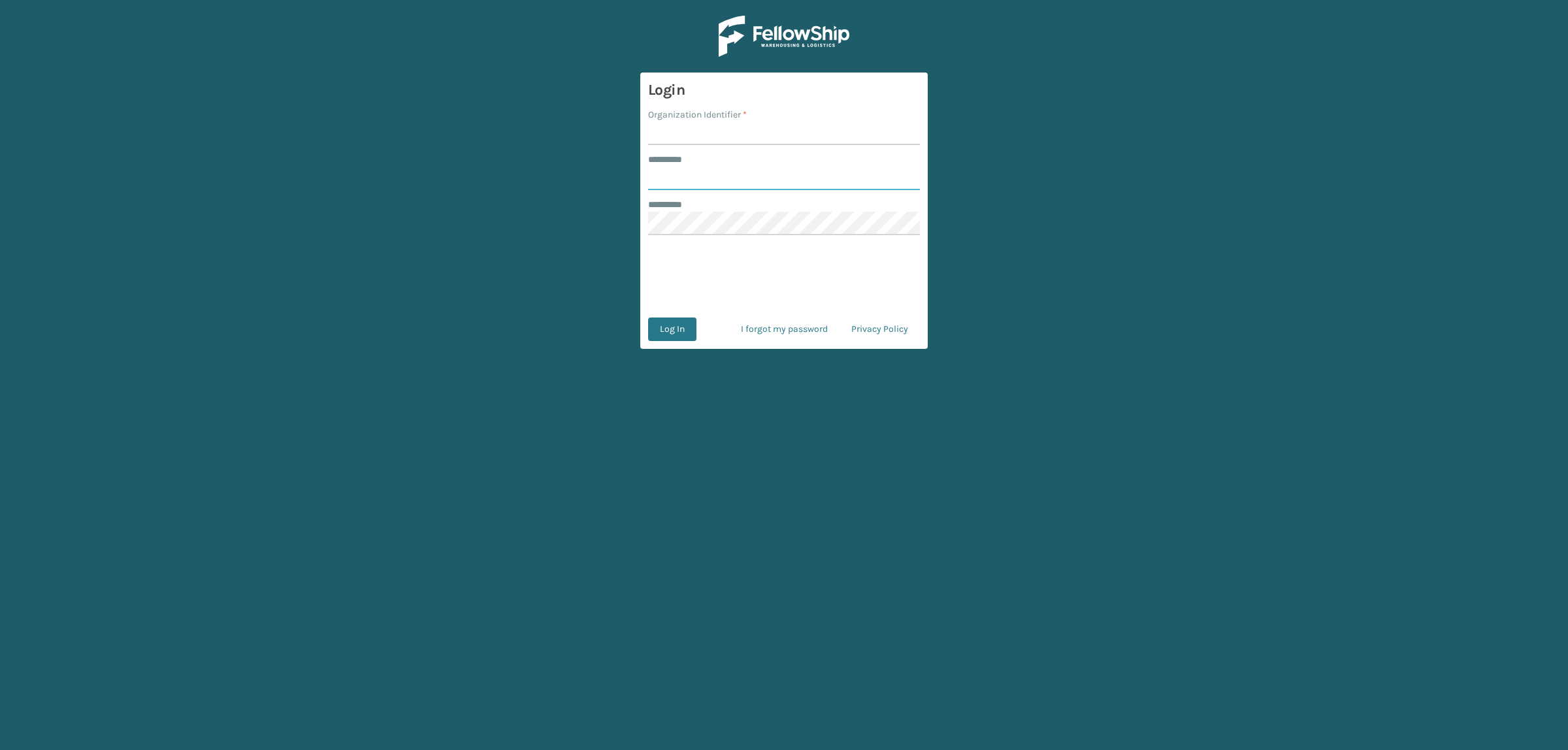
type input "**********"
click at [723, 128] on input "Organization Identifier *" at bounding box center [784, 133] width 272 height 23
type input "superadminorganization"
click at [659, 338] on button "Log In" at bounding box center [673, 329] width 49 height 23
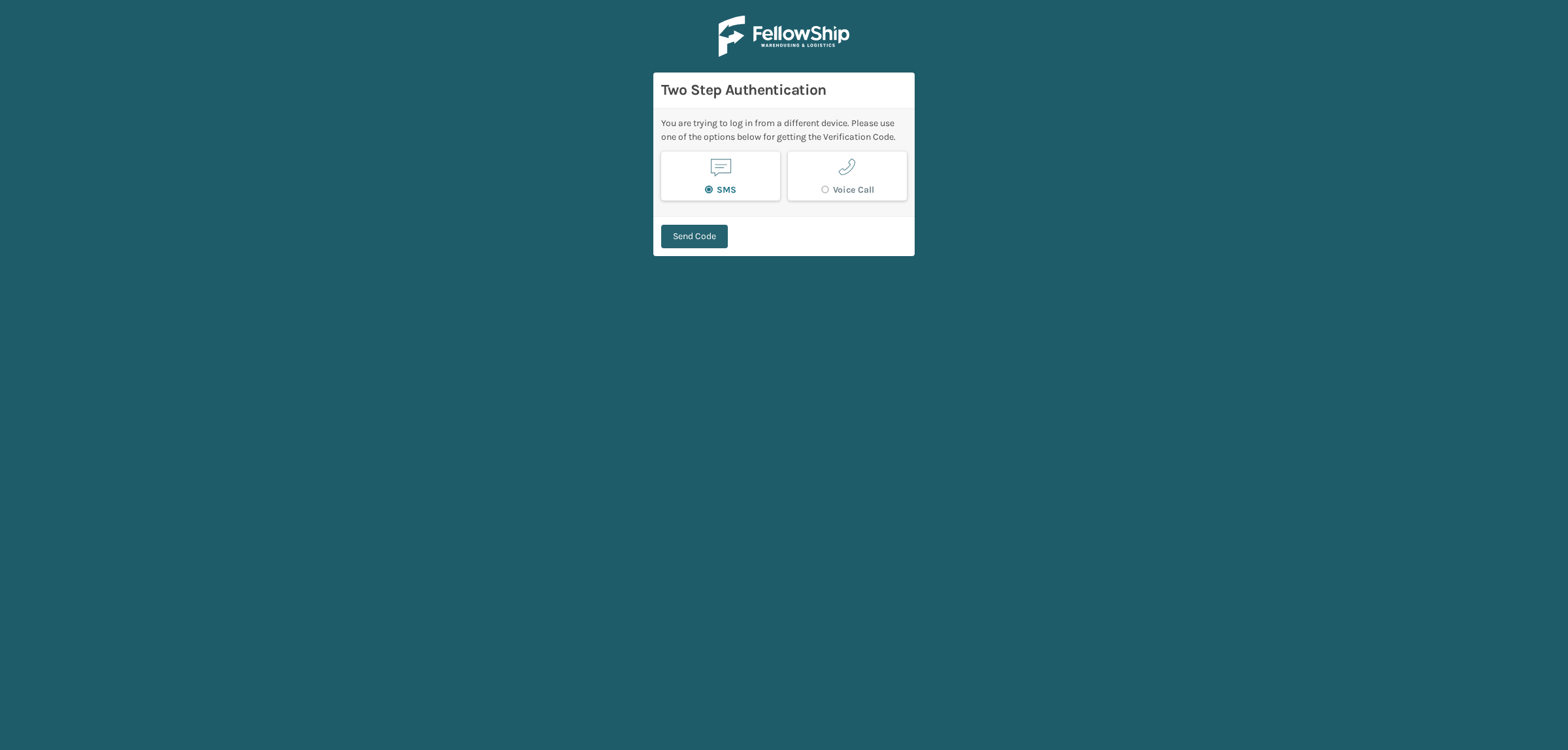
click at [726, 241] on button "Send Code" at bounding box center [694, 236] width 67 height 23
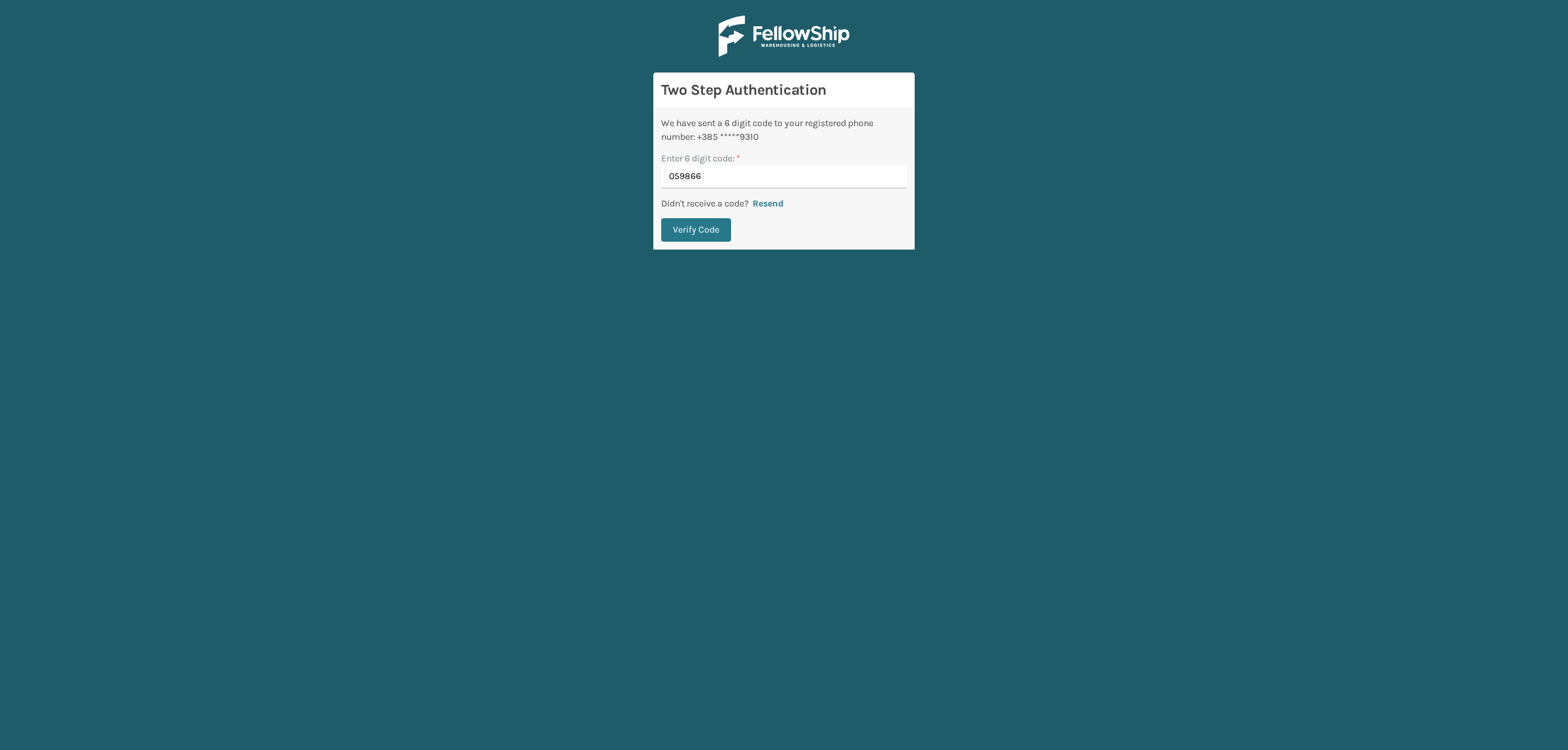
type input "059866"
click at [661, 218] on button "Verify Code" at bounding box center [696, 229] width 70 height 23
